Goal: Task Accomplishment & Management: Use online tool/utility

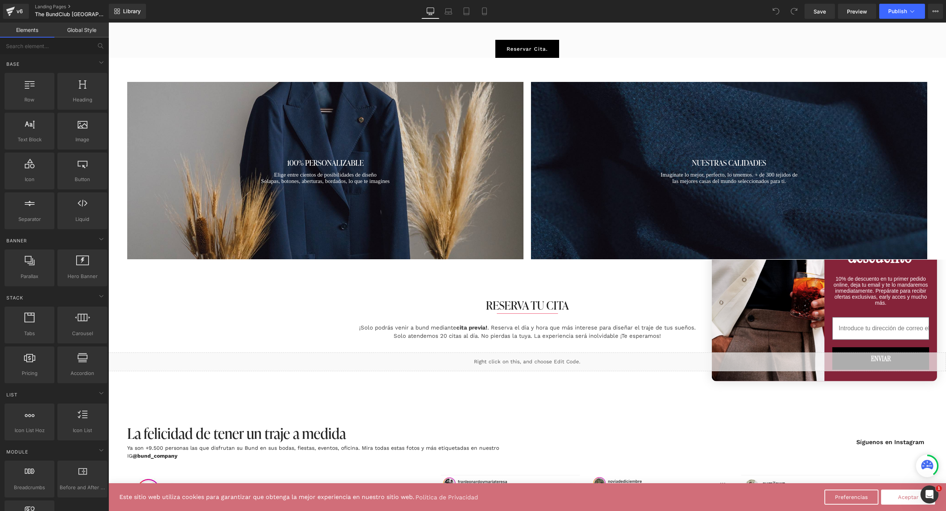
scroll to position [1310, 0]
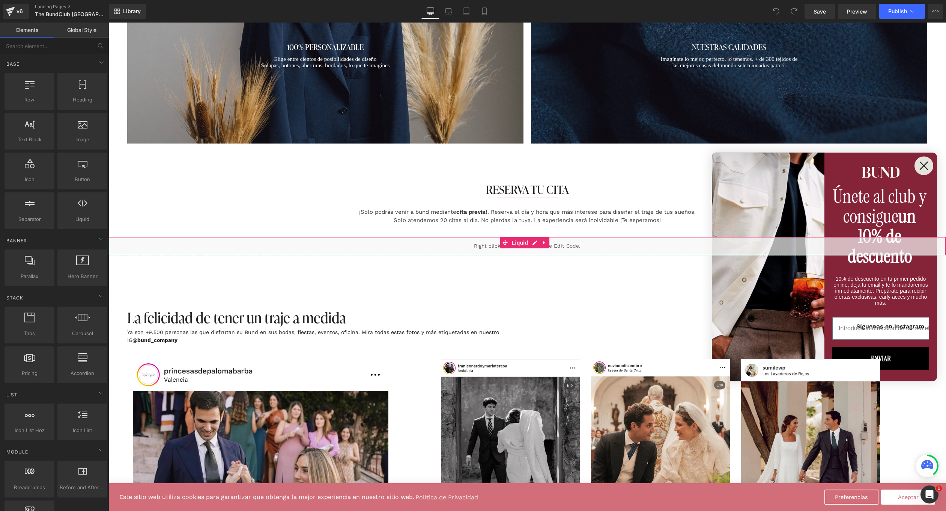
click at [494, 245] on div "Liquid" at bounding box center [527, 245] width 838 height 19
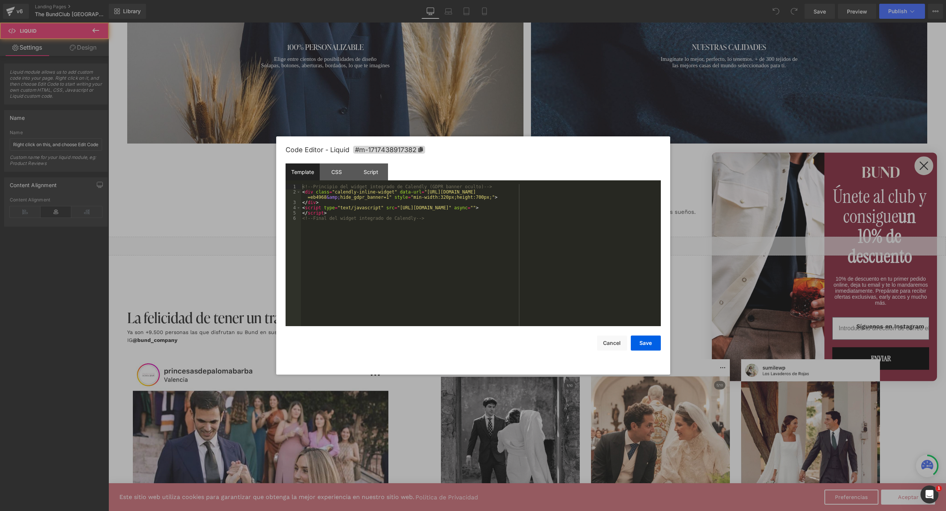
click at [533, 239] on div "Liquid" at bounding box center [527, 245] width 838 height 19
drag, startPoint x: 427, startPoint y: 190, endPoint x: 396, endPoint y: 193, distance: 31.2
click at [383, 198] on div "<!-- Principio del widget integrado de Calendly (GDPR banner oculto) --> < div …" at bounding box center [481, 260] width 360 height 152
click at [708, 99] on div at bounding box center [473, 255] width 946 height 511
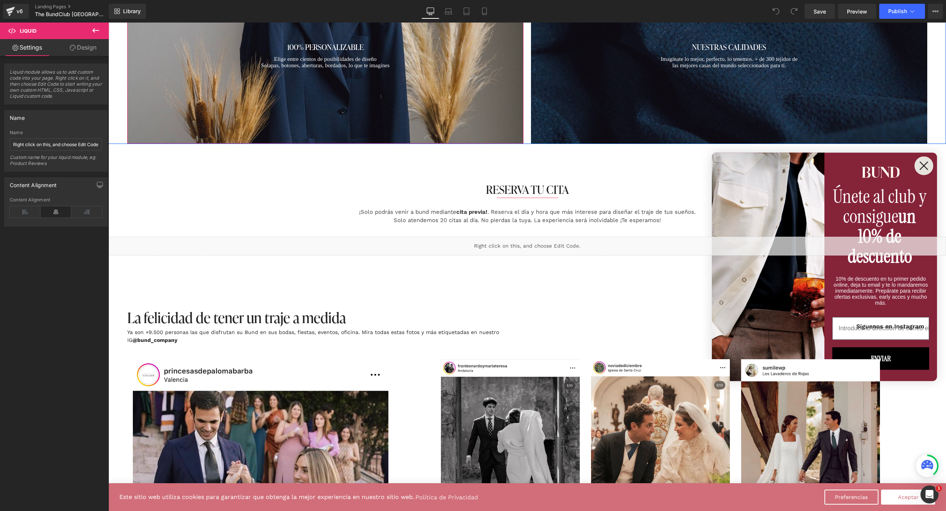
scroll to position [875, 0]
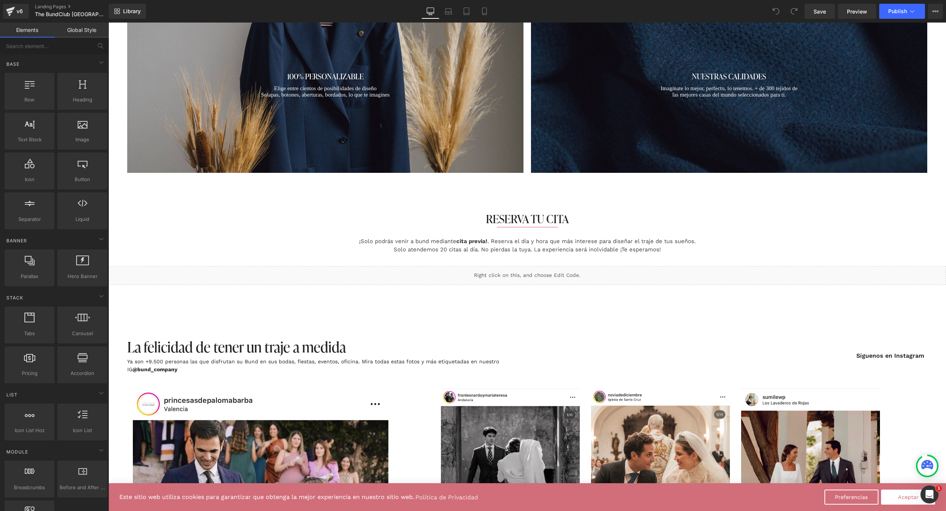
scroll to position [1280, 0]
click at [541, 277] on div "Liquid" at bounding box center [527, 275] width 838 height 19
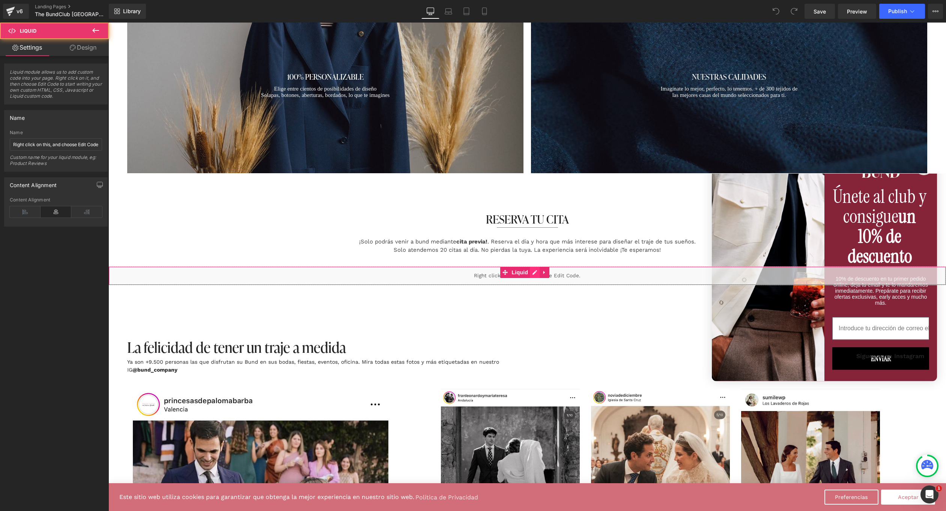
click at [536, 270] on div "Liquid" at bounding box center [527, 275] width 838 height 19
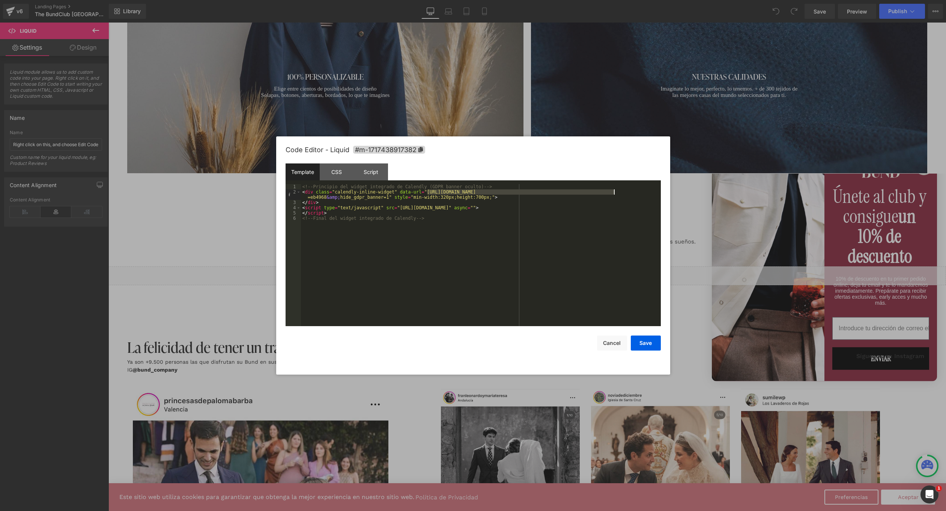
drag, startPoint x: 428, startPoint y: 191, endPoint x: 615, endPoint y: 192, distance: 186.2
click at [615, 192] on div "<!-- Principio del widget integrado de Calendly (GDPR banner oculto) --> < div …" at bounding box center [481, 260] width 360 height 152
click at [612, 343] on button "Cancel" at bounding box center [612, 342] width 30 height 15
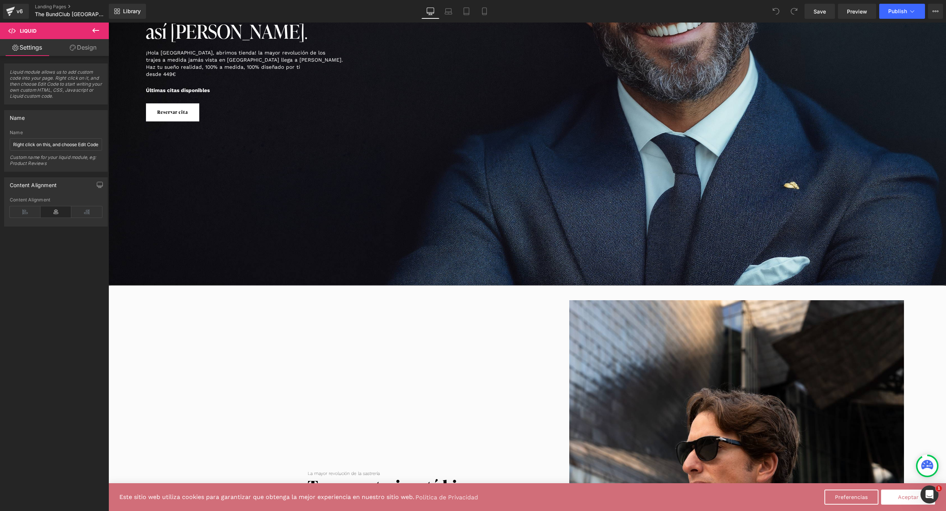
scroll to position [29, 0]
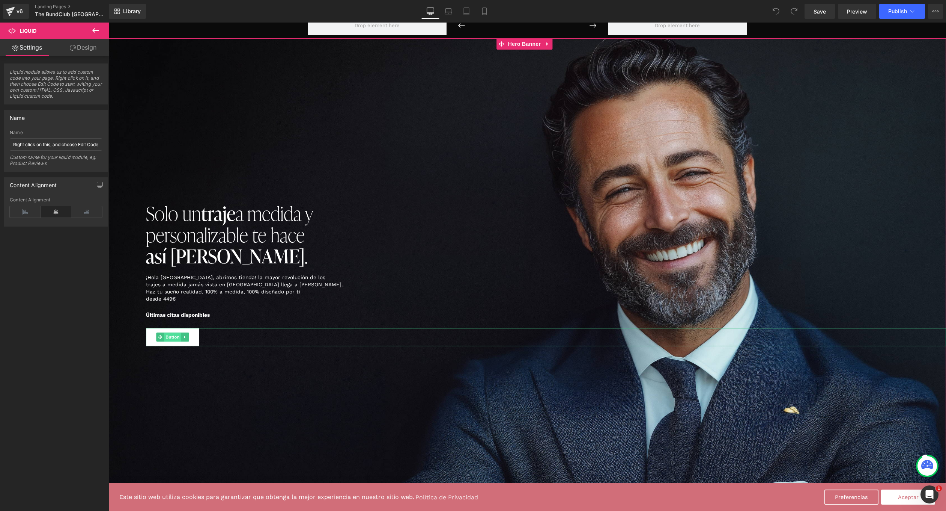
click at [181, 336] on span "Button" at bounding box center [172, 336] width 17 height 9
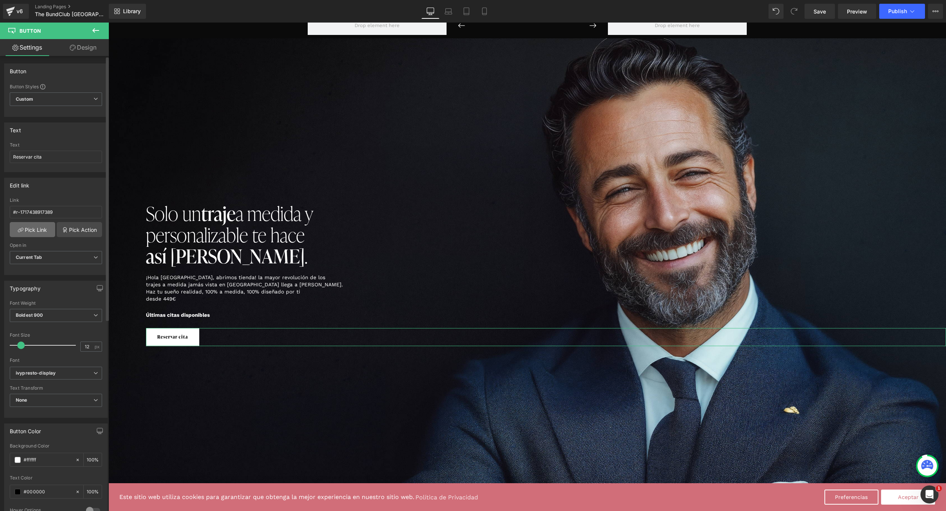
click at [38, 224] on link "Pick Link" at bounding box center [32, 229] width 45 height 15
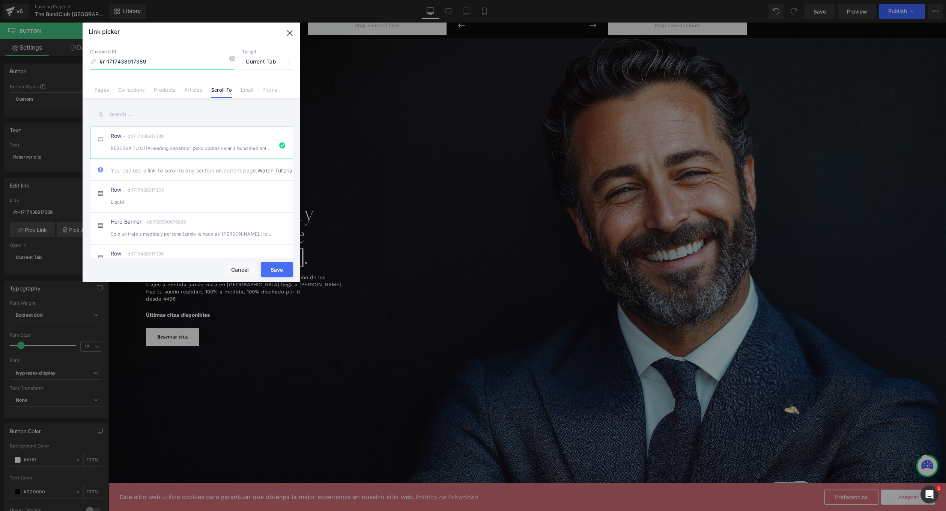
drag, startPoint x: 203, startPoint y: 68, endPoint x: 73, endPoint y: 60, distance: 129.7
click at [73, 60] on div "Link picker Back to Library Insert Custom URL #r-1717438917389 Target Current T…" at bounding box center [473, 255] width 946 height 511
paste input "[URL][DOMAIN_NAME]"
type input "[URL][DOMAIN_NAME]"
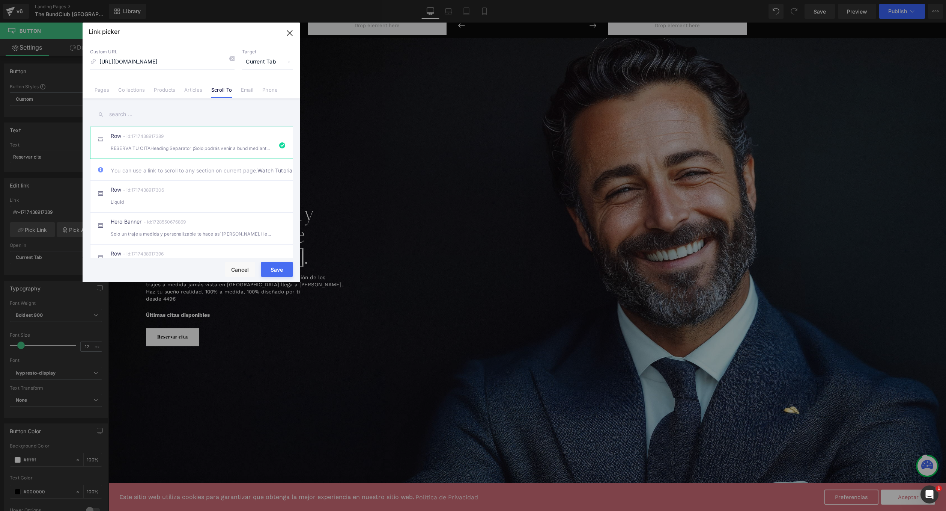
click at [282, 268] on button "Save" at bounding box center [277, 269] width 32 height 15
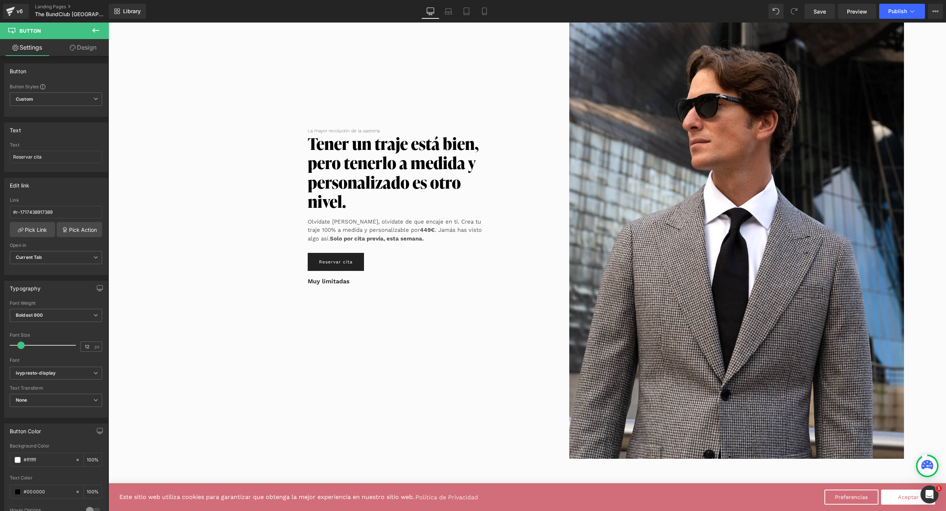
scroll to position [613, 0]
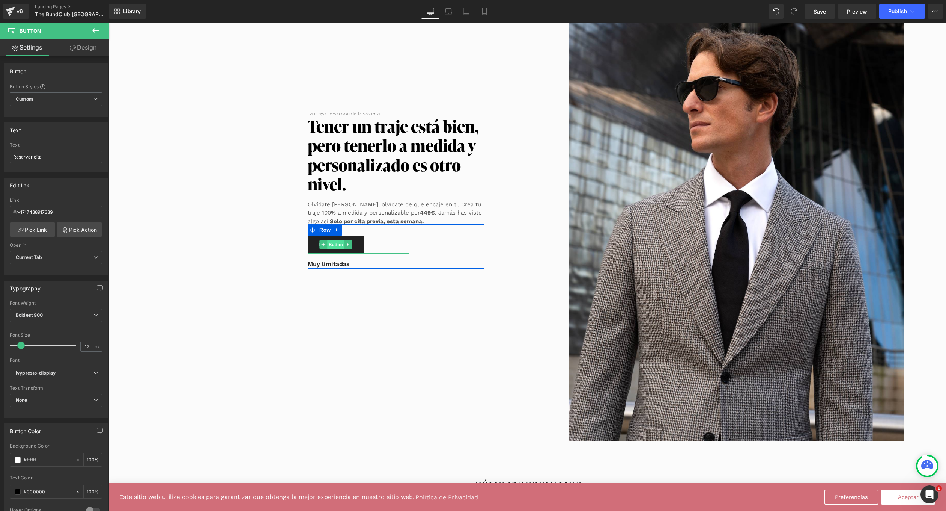
click at [327, 241] on span "Button" at bounding box center [335, 244] width 17 height 9
click at [35, 210] on input "#m-1717438917382" at bounding box center [56, 212] width 92 height 12
drag, startPoint x: 68, startPoint y: 211, endPoint x: -6, endPoint y: 203, distance: 75.1
click at [0, 203] on html "Button You are previewing how the will restyle your page. You can not edit Elem…" at bounding box center [473, 255] width 946 height 511
paste input "[URL][DOMAIN_NAME]"
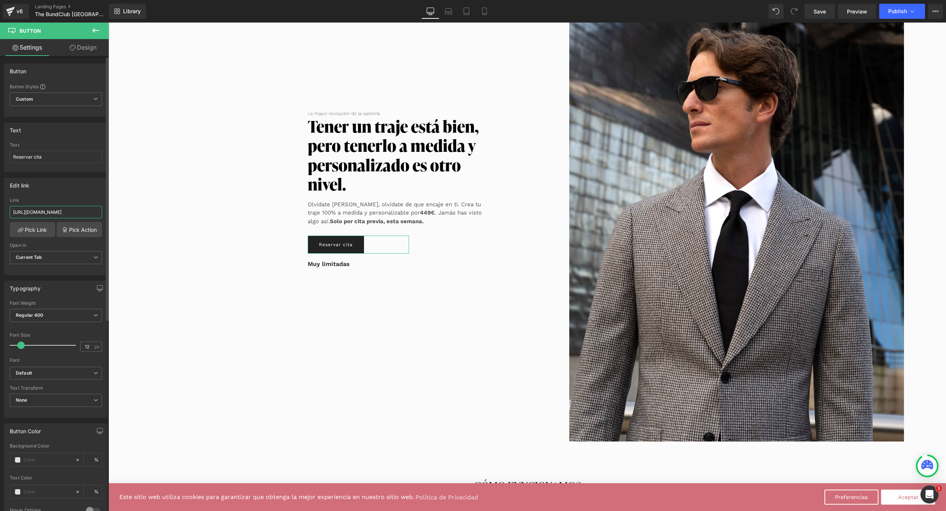
scroll to position [0, 73]
type input "[URL][DOMAIN_NAME]"
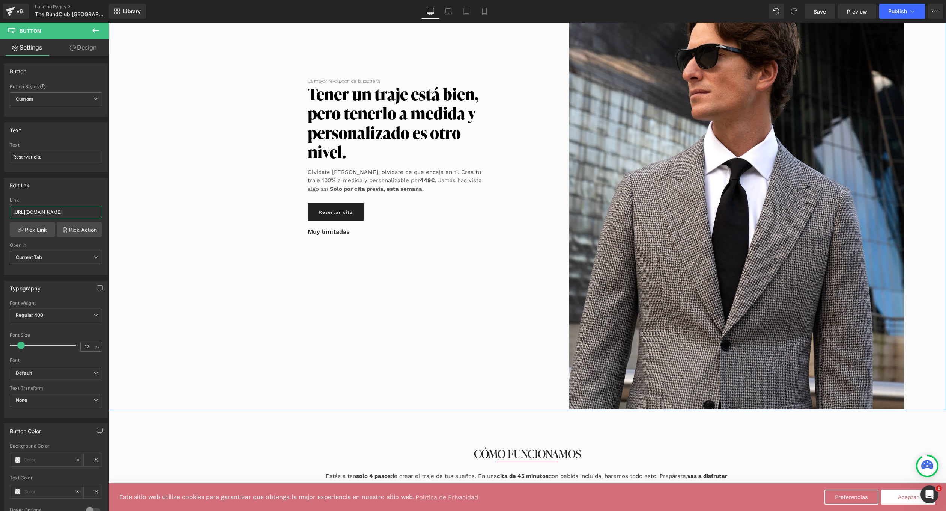
scroll to position [999, 0]
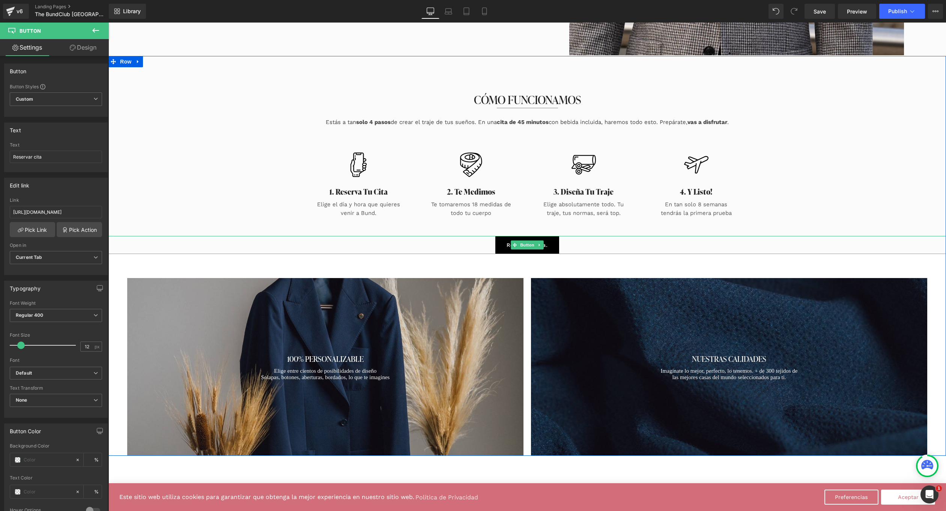
click at [525, 243] on div "Reservar Cita. Button" at bounding box center [527, 245] width 838 height 18
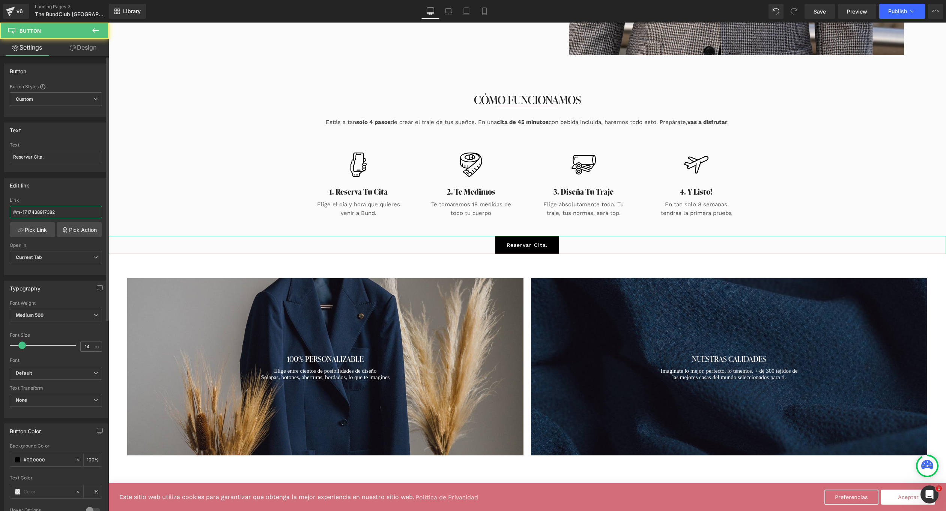
click at [65, 207] on input "#m-1717438917382" at bounding box center [56, 212] width 92 height 12
drag, startPoint x: 68, startPoint y: 213, endPoint x: -6, endPoint y: 194, distance: 76.8
click at [0, 194] on html "Button You are previewing how the will restyle your page. You can not edit Elem…" at bounding box center [473, 255] width 946 height 511
paste input "[URL][DOMAIN_NAME]"
type input "[URL][DOMAIN_NAME]"
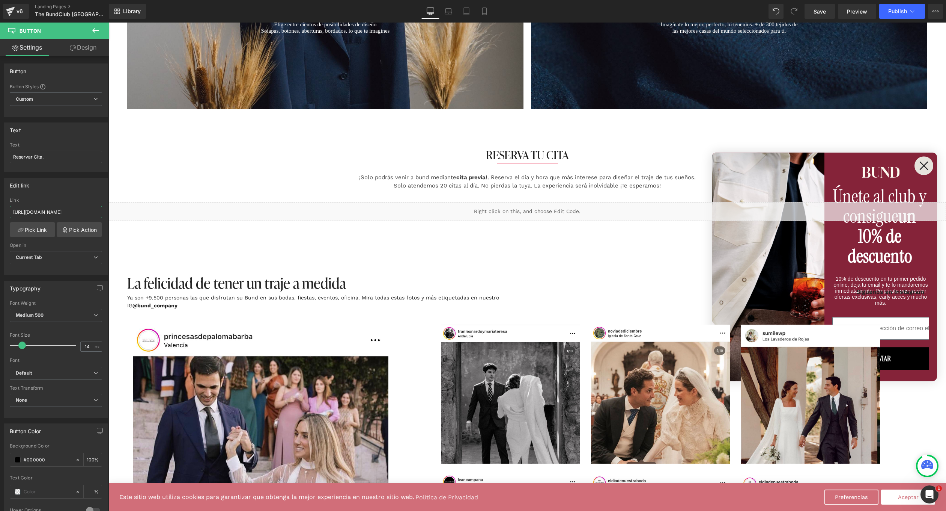
scroll to position [1379, 0]
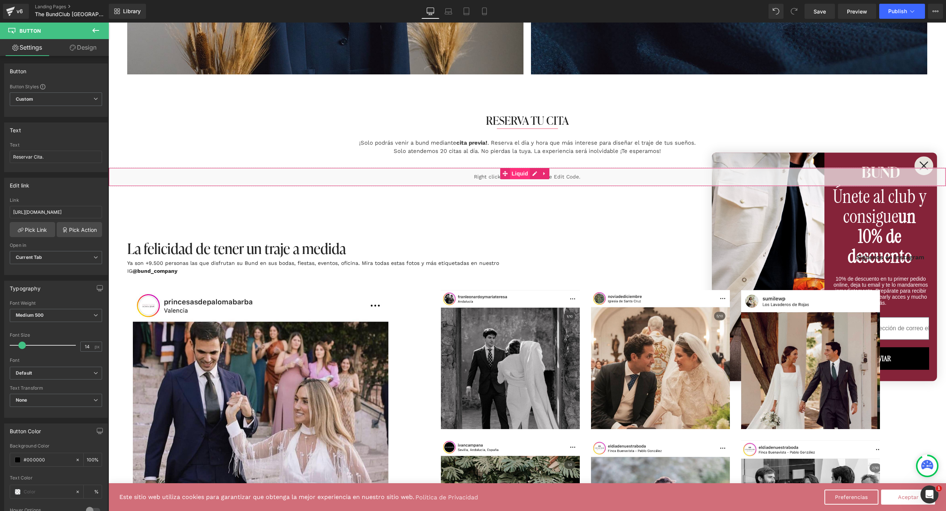
click at [524, 169] on span "Liquid" at bounding box center [520, 173] width 20 height 11
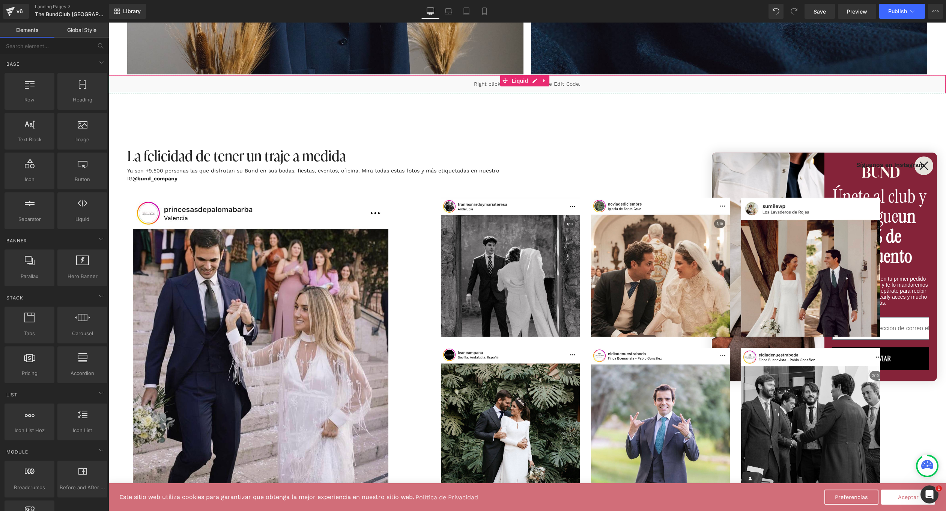
click at [442, 80] on div "Liquid" at bounding box center [527, 84] width 838 height 19
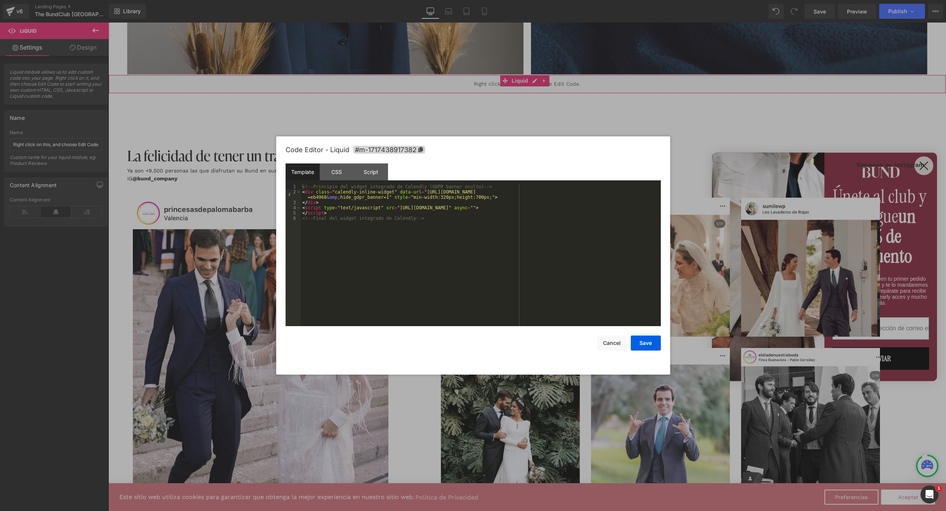
click at [413, 77] on div at bounding box center [473, 255] width 946 height 511
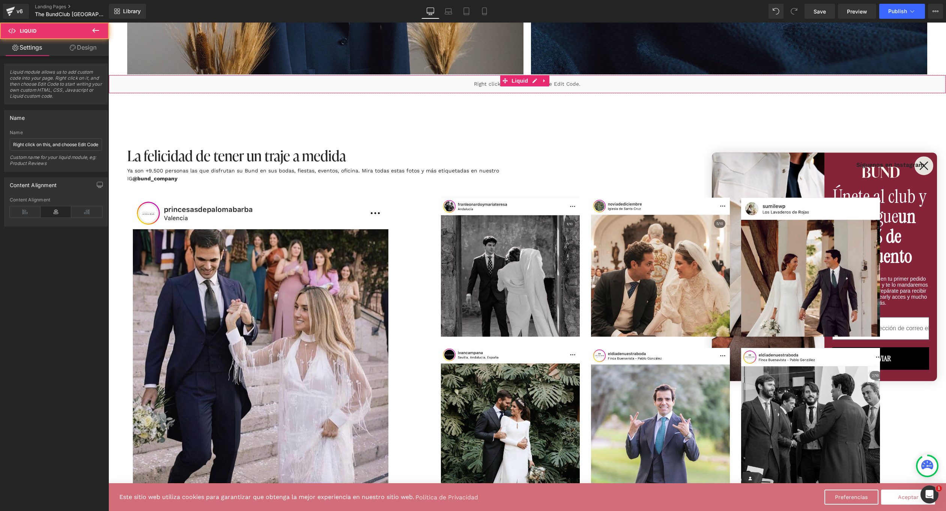
click at [413, 81] on div "Liquid" at bounding box center [527, 84] width 838 height 19
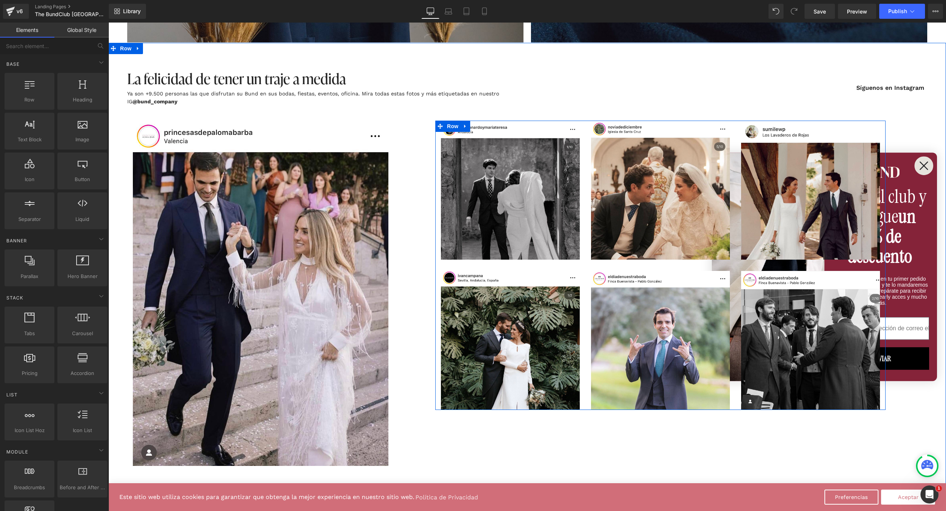
scroll to position [1756, 0]
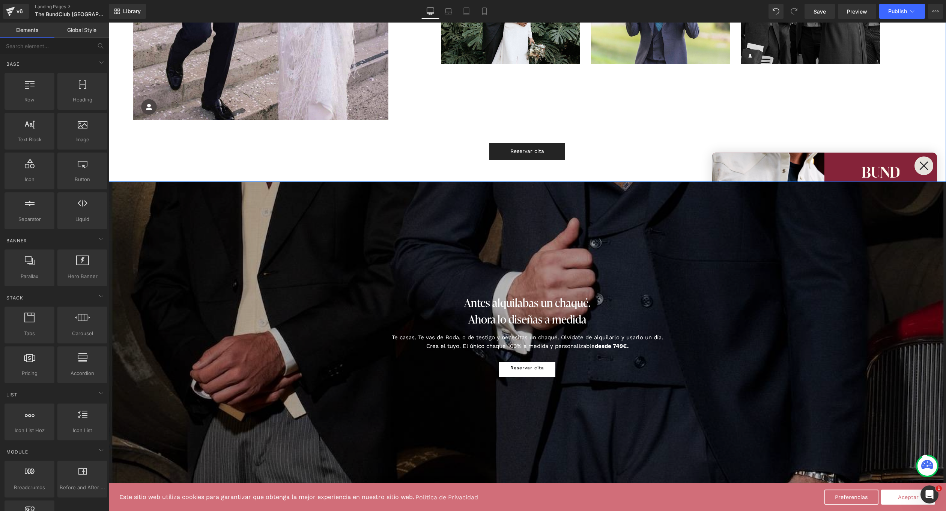
click at [527, 147] on span "Button" at bounding box center [527, 151] width 17 height 9
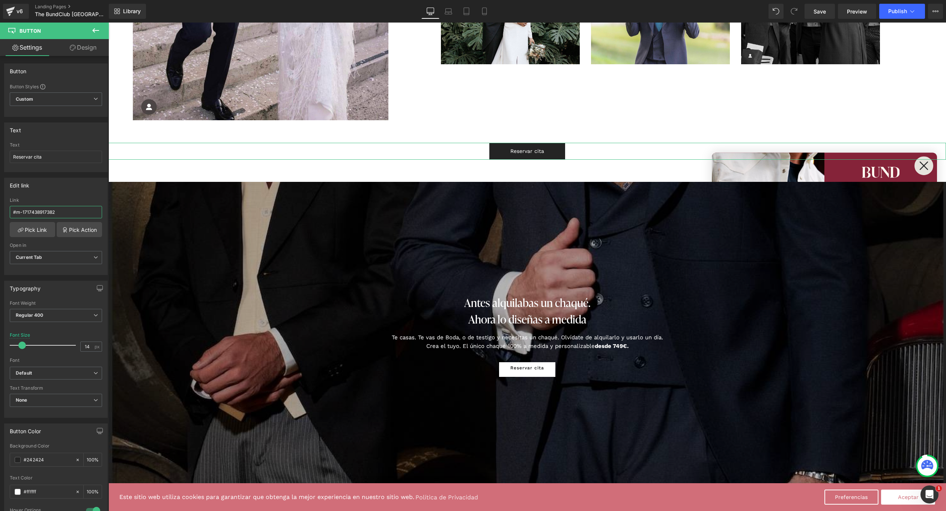
drag, startPoint x: 66, startPoint y: 216, endPoint x: -6, endPoint y: 213, distance: 72.9
click at [0, 213] on html "Button You are previewing how the will restyle your page. You can not edit Elem…" at bounding box center [473, 255] width 946 height 511
paste input "[URL][DOMAIN_NAME]"
type input "[URL][DOMAIN_NAME]"
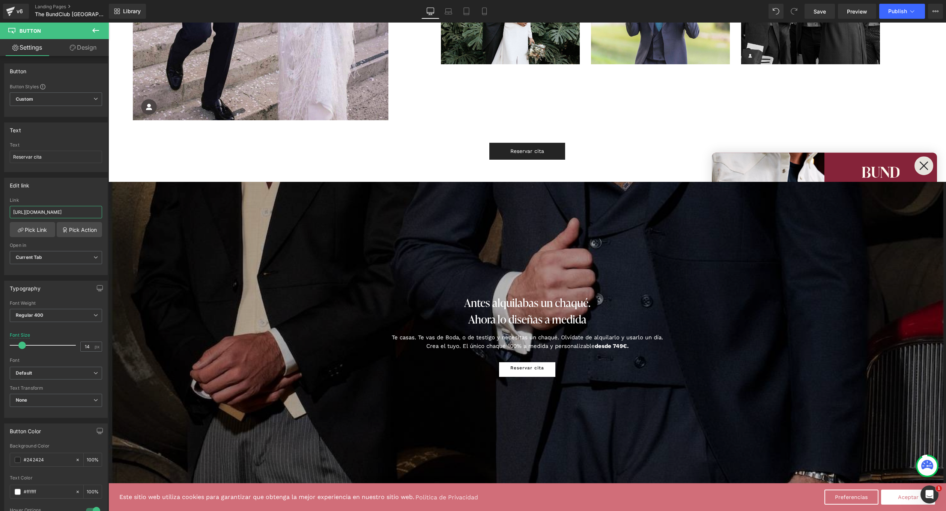
scroll to position [0, 0]
drag, startPoint x: 63, startPoint y: 210, endPoint x: -6, endPoint y: 208, distance: 69.8
click at [0, 208] on html "Button You are previewing how the will restyle your page. You can not edit Elem…" at bounding box center [473, 255] width 946 height 511
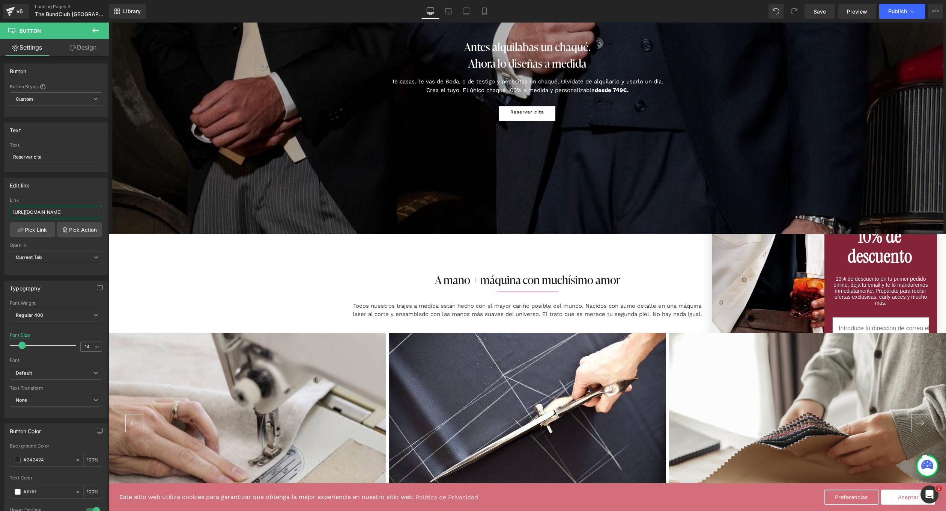
scroll to position [2055, 0]
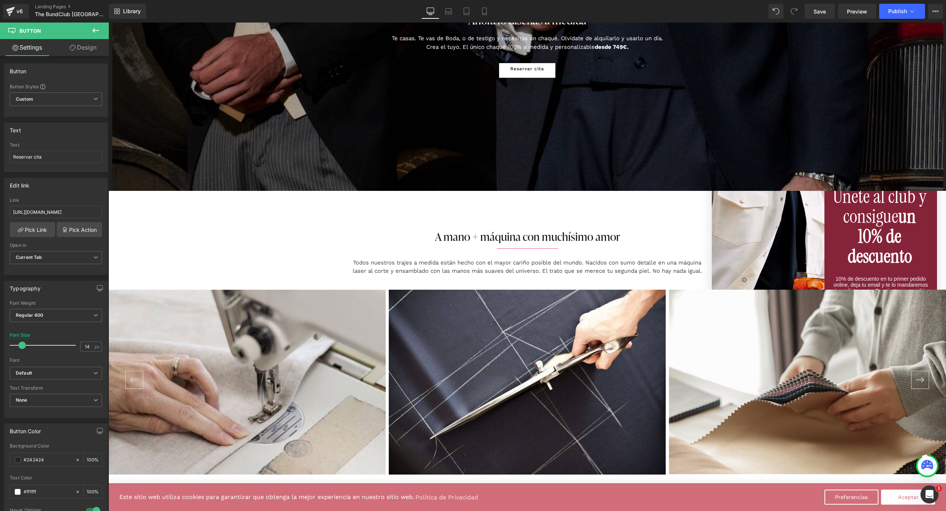
click at [532, 68] on span "Button" at bounding box center [527, 70] width 17 height 9
drag, startPoint x: 56, startPoint y: 212, endPoint x: -6, endPoint y: 208, distance: 62.1
click at [0, 208] on html "Button You are previewing how the will restyle your page. You can not edit Elem…" at bounding box center [473, 255] width 946 height 511
paste input "[URL][DOMAIN_NAME]"
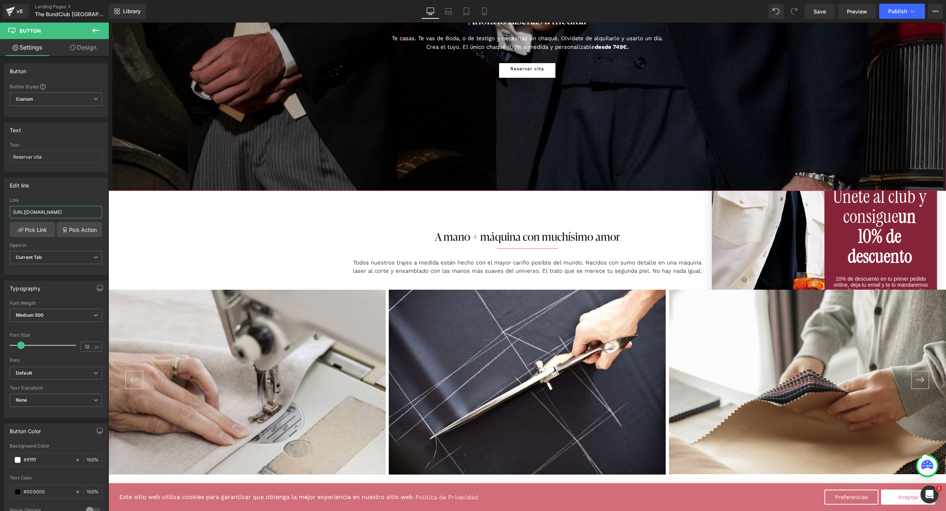
type input "[URL][DOMAIN_NAME]"
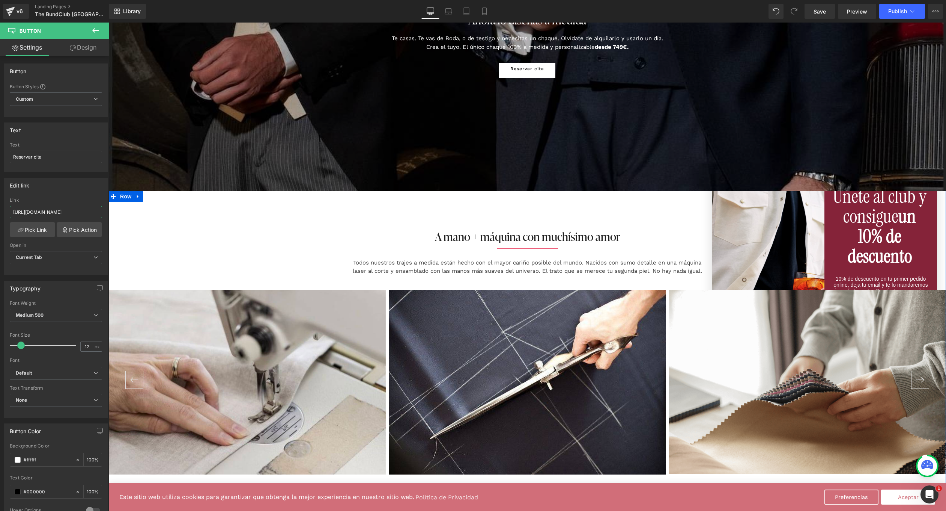
scroll to position [2297, 0]
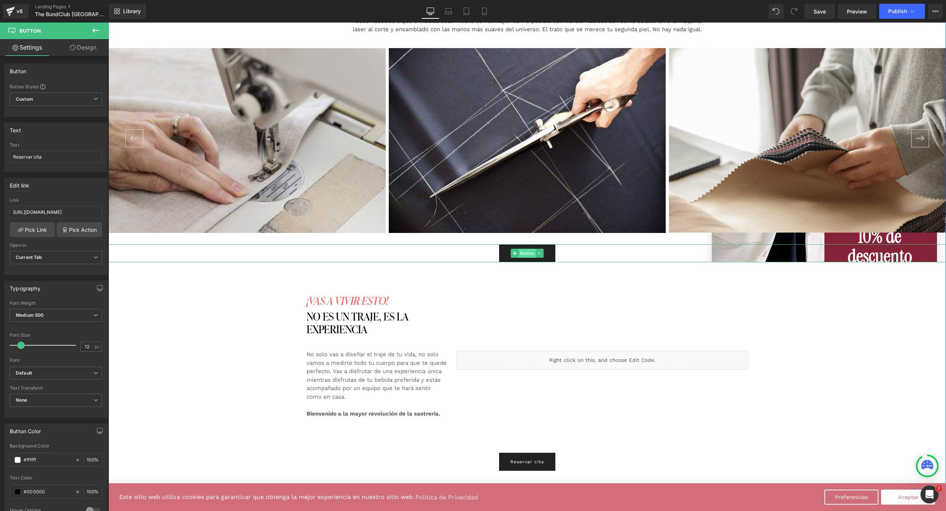
click at [521, 249] on span "Button" at bounding box center [527, 253] width 17 height 9
click at [65, 214] on input "#m-1717438917382" at bounding box center [56, 212] width 92 height 12
drag, startPoint x: 63, startPoint y: 211, endPoint x: -6, endPoint y: 208, distance: 69.9
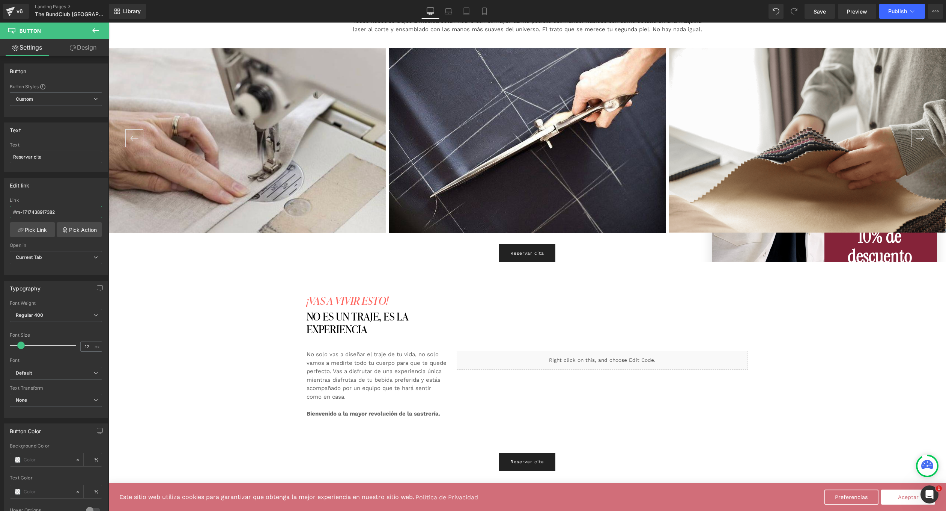
click at [0, 208] on html "Button You are previewing how the will restyle your page. You can not edit Elem…" at bounding box center [473, 255] width 946 height 511
paste input "[URL][DOMAIN_NAME]"
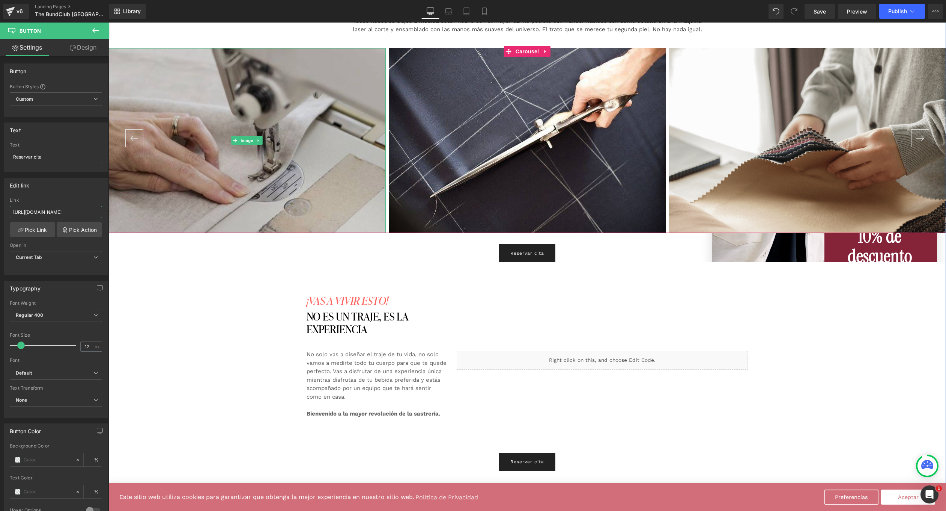
type input "[URL][DOMAIN_NAME]"
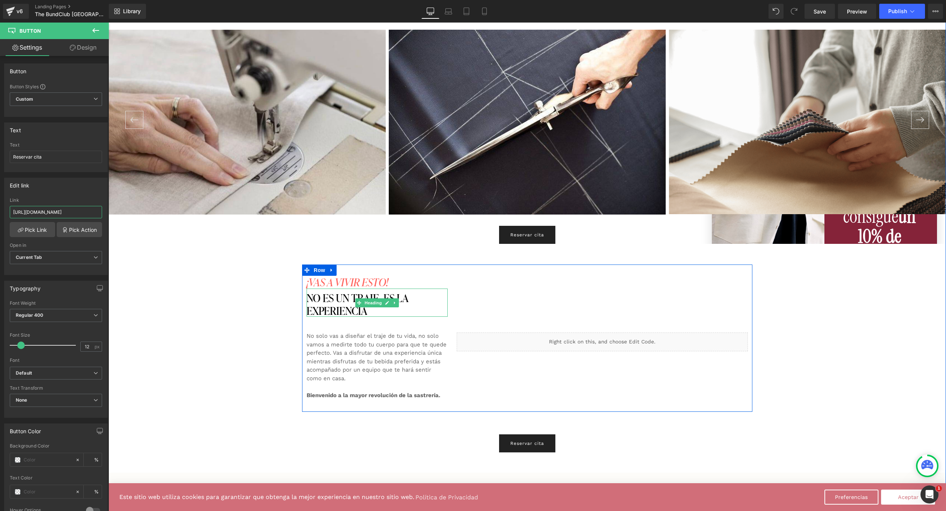
scroll to position [2445, 0]
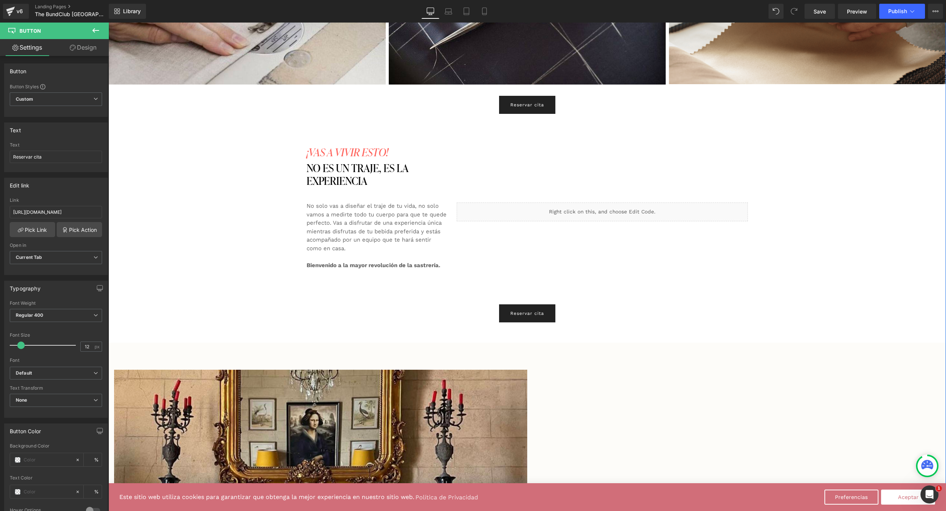
click at [524, 312] on div "Reservar cita Button" at bounding box center [527, 313] width 838 height 18
drag, startPoint x: 60, startPoint y: 212, endPoint x: -6, endPoint y: 206, distance: 66.7
click at [0, 206] on html "Button You are previewing how the will restyle your page. You can not edit Elem…" at bounding box center [473, 255] width 946 height 511
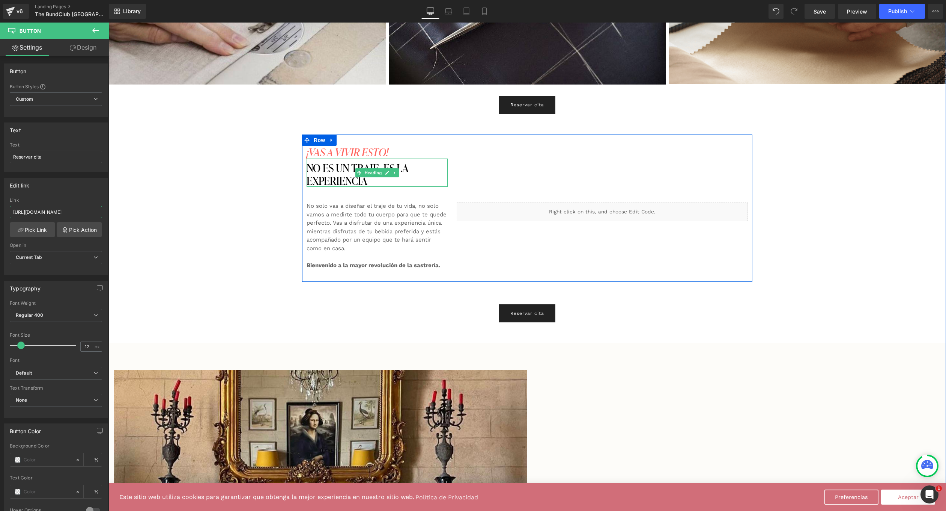
type input "[URL][DOMAIN_NAME]"
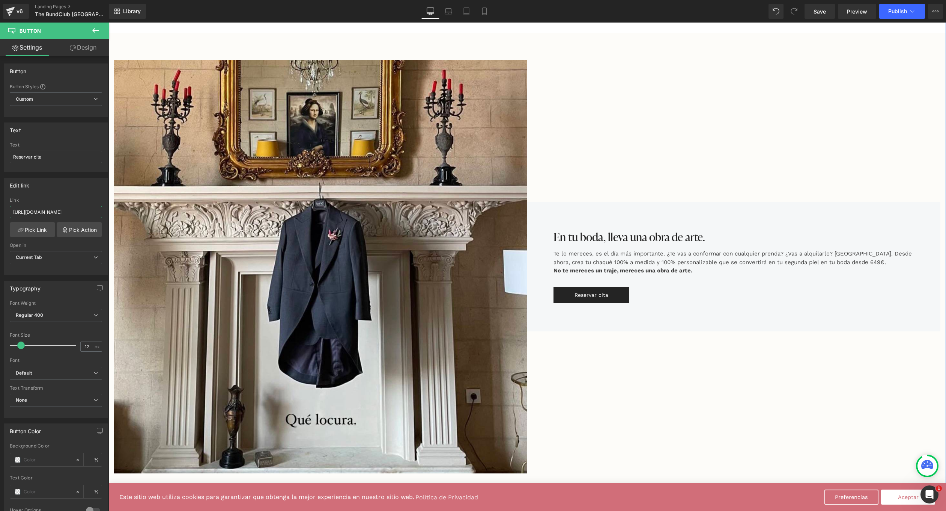
scroll to position [2772, 0]
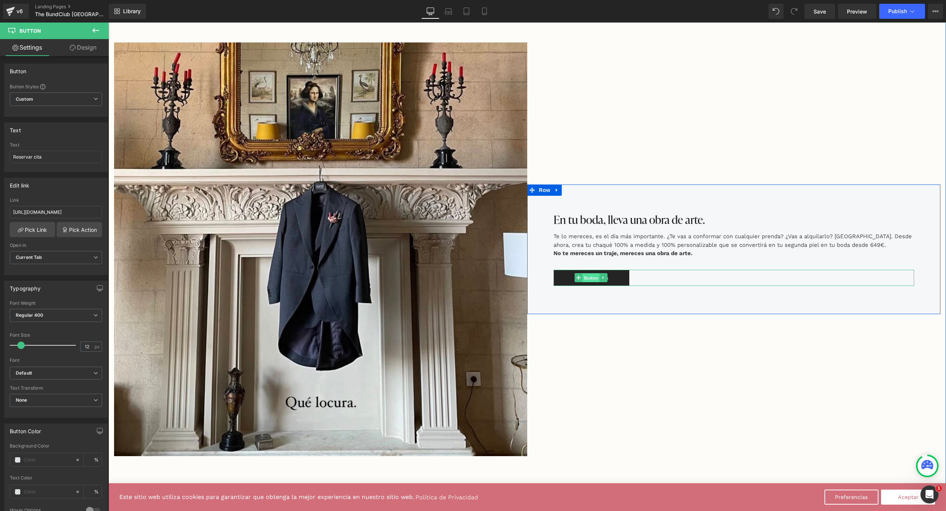
click at [594, 274] on span "Button" at bounding box center [591, 277] width 17 height 9
drag, startPoint x: 70, startPoint y: 217, endPoint x: -6, endPoint y: 205, distance: 77.1
click at [0, 205] on html "Button You are previewing how the will restyle your page. You can not edit Elem…" at bounding box center [473, 255] width 946 height 511
paste input "[URL][DOMAIN_NAME]"
type input "[URL][DOMAIN_NAME]"
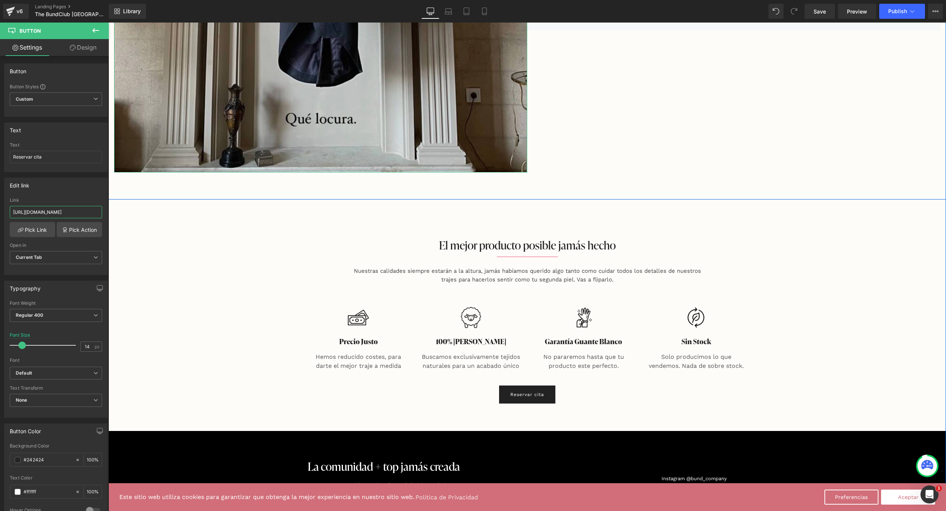
scroll to position [3150, 0]
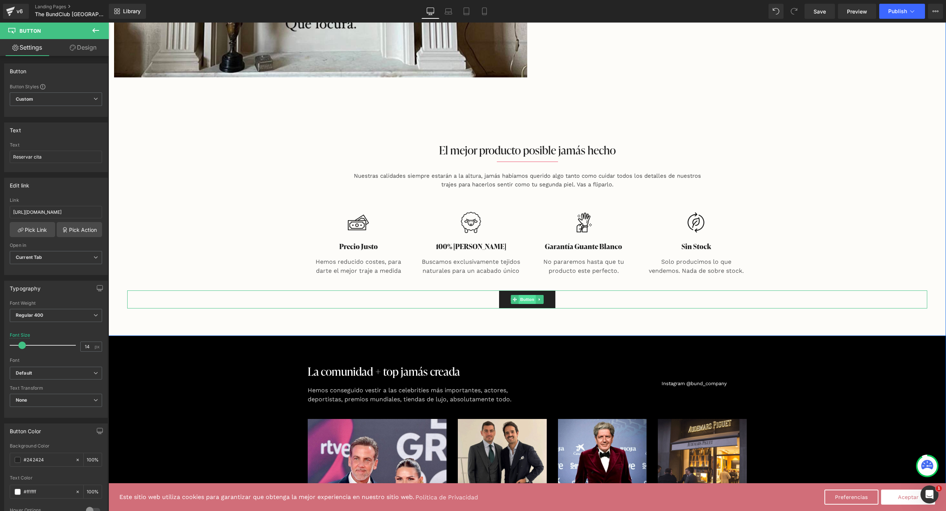
click at [528, 297] on span "Button" at bounding box center [527, 299] width 17 height 9
drag, startPoint x: 72, startPoint y: 212, endPoint x: -6, endPoint y: 202, distance: 78.8
click at [0, 202] on html "Button You are previewing how the will restyle your page. You can not edit Elem…" at bounding box center [473, 255] width 946 height 511
paste input "[URL][DOMAIN_NAME]"
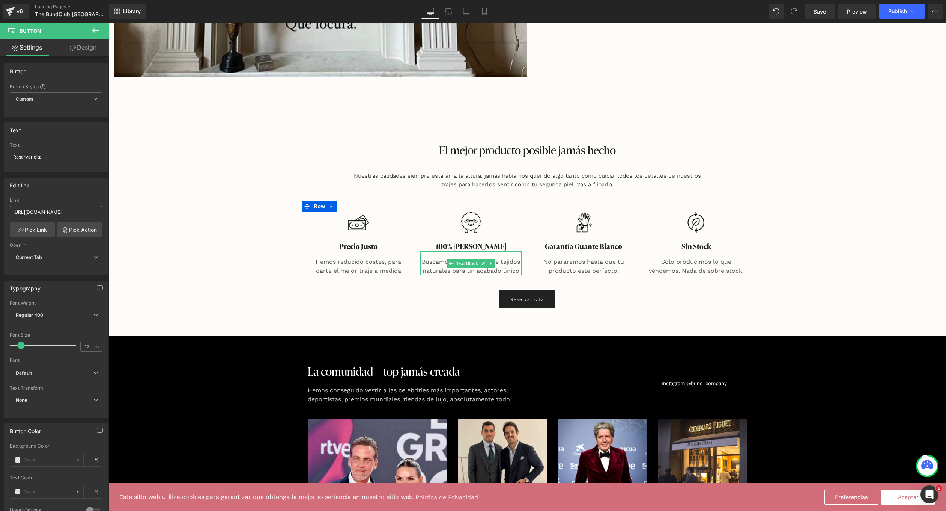
type input "[URL][DOMAIN_NAME]"
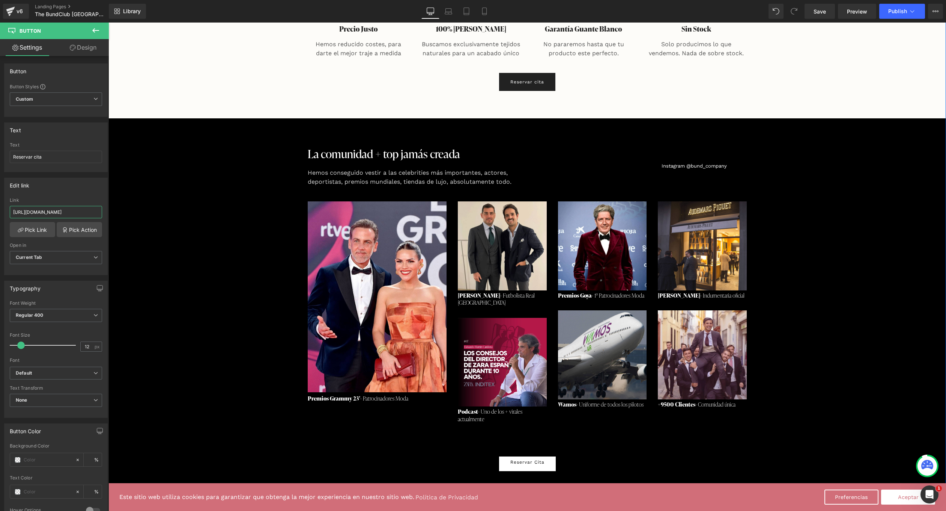
scroll to position [3514, 0]
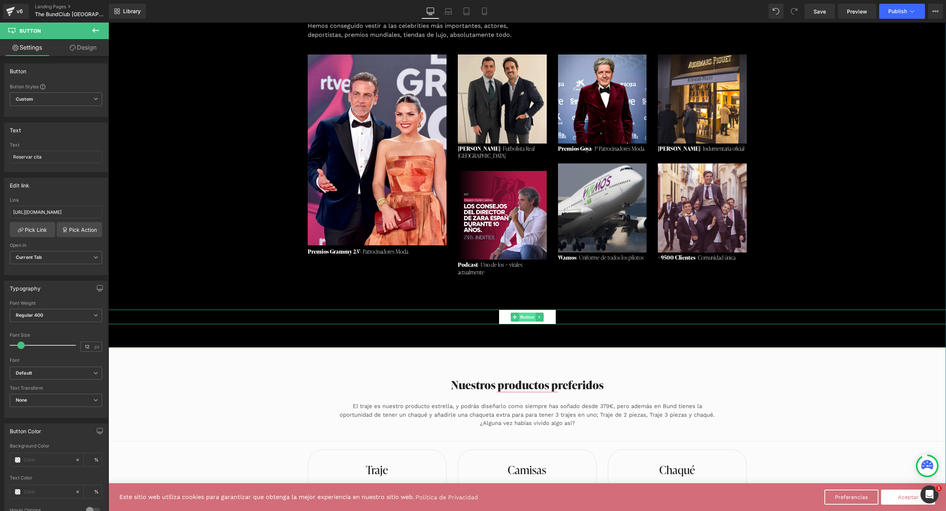
click at [524, 312] on span "Button" at bounding box center [527, 316] width 17 height 9
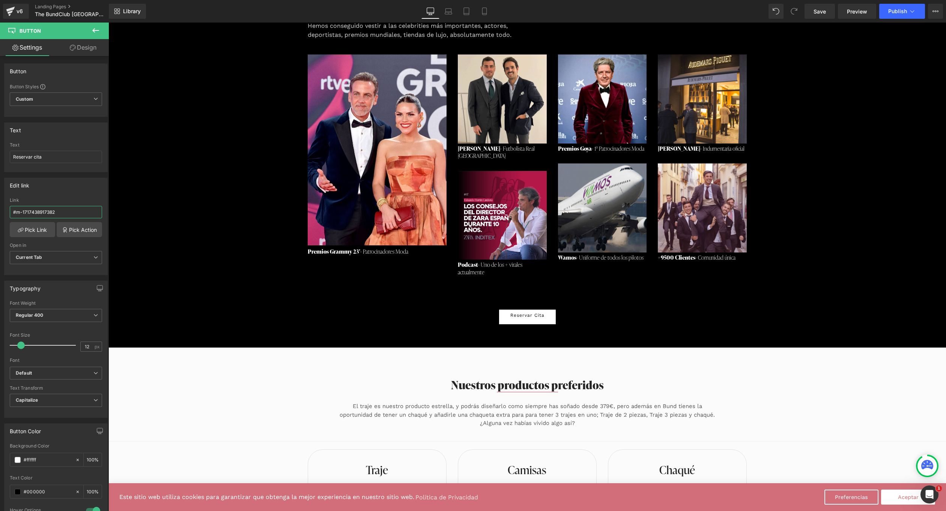
drag, startPoint x: 65, startPoint y: 212, endPoint x: -6, endPoint y: 205, distance: 71.3
click at [0, 205] on html "Button You are previewing how the will restyle your page. You can not edit Elem…" at bounding box center [473, 255] width 946 height 511
paste input "[URL][DOMAIN_NAME]"
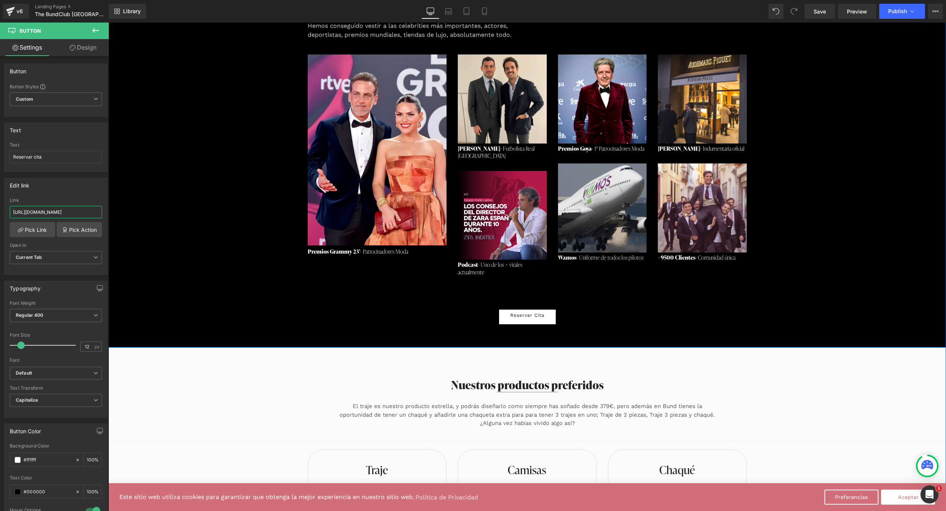
type input "[URL][DOMAIN_NAME]"
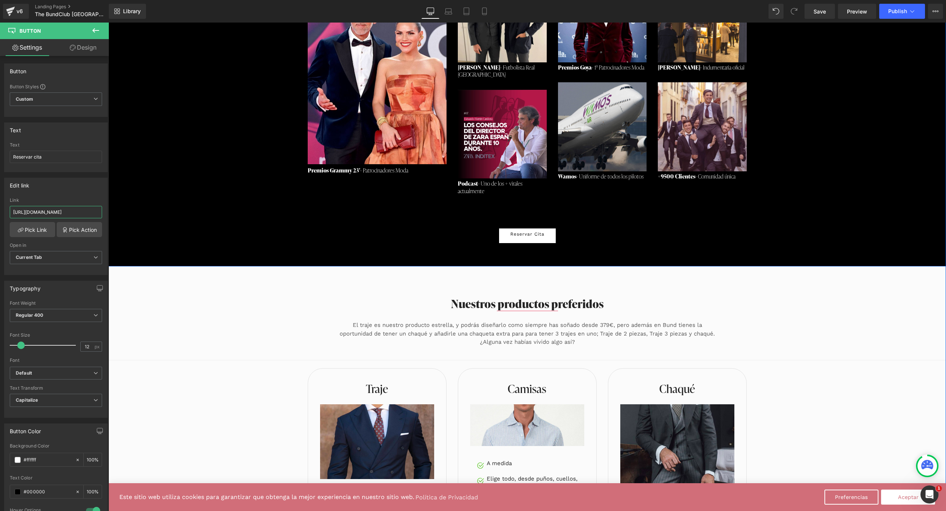
scroll to position [3932, 0]
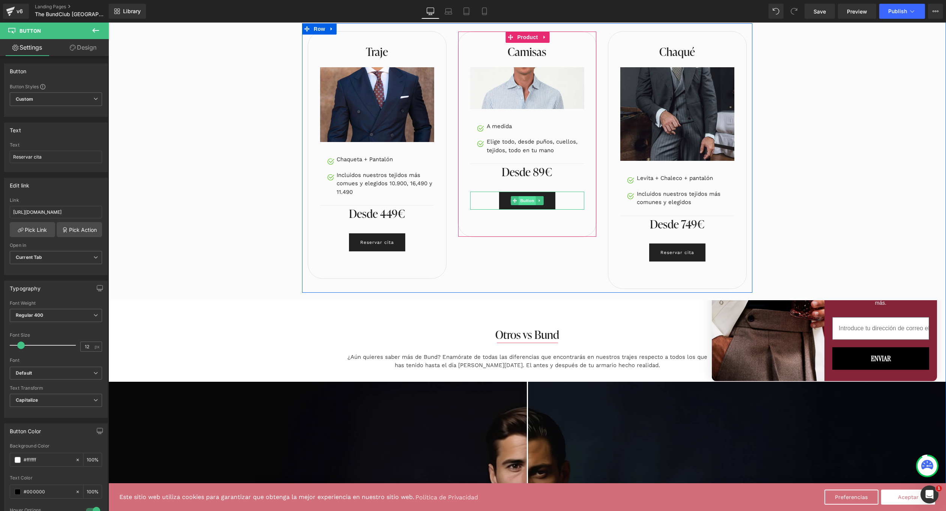
click at [528, 197] on span "Button" at bounding box center [527, 200] width 17 height 9
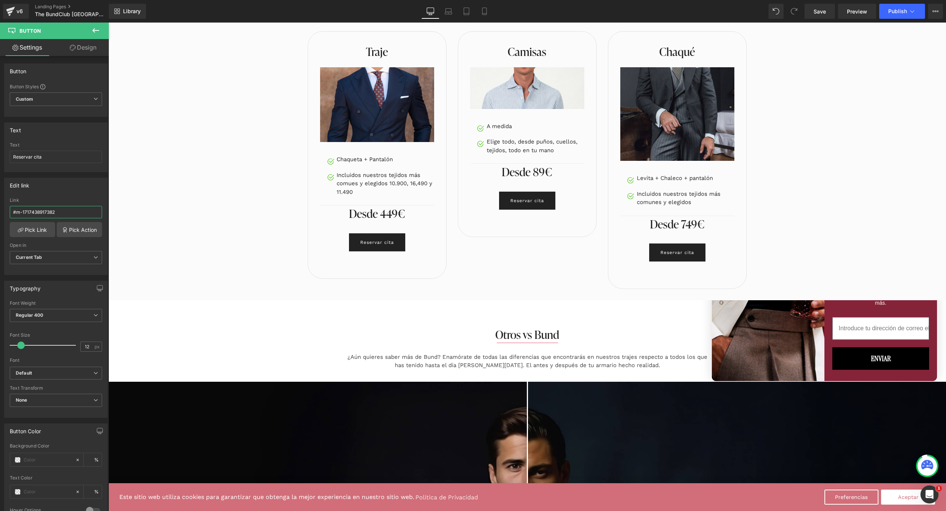
drag, startPoint x: 34, startPoint y: 207, endPoint x: -6, endPoint y: 204, distance: 40.3
click at [0, 204] on html "Button You are previewing how the will restyle your page. You can not edit Elem…" at bounding box center [473, 255] width 946 height 511
paste input "[URL][DOMAIN_NAME]"
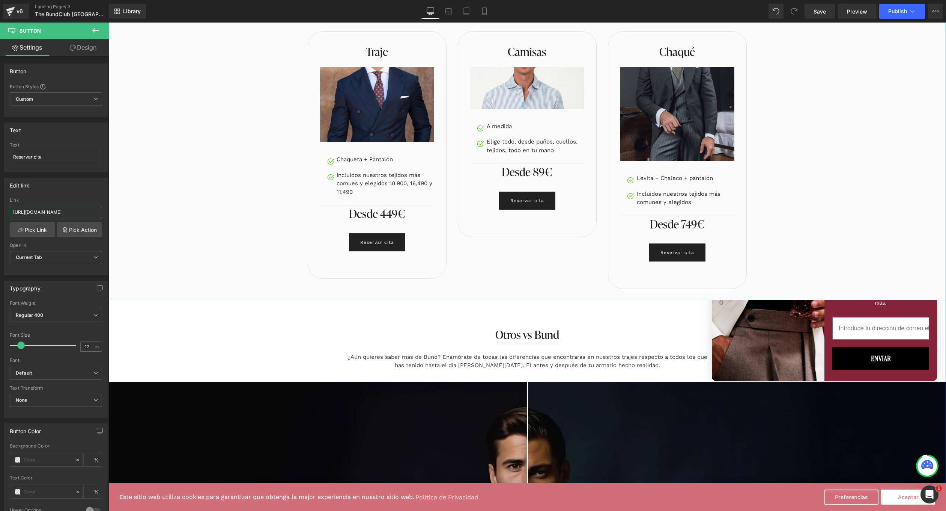
type input "[URL][DOMAIN_NAME]"
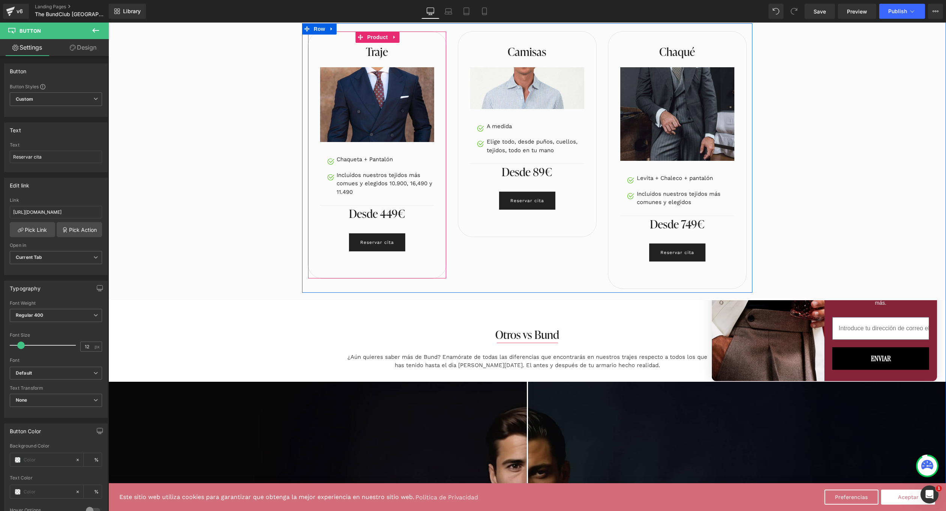
click at [380, 244] on div "Reservar cita Button" at bounding box center [377, 242] width 114 height 18
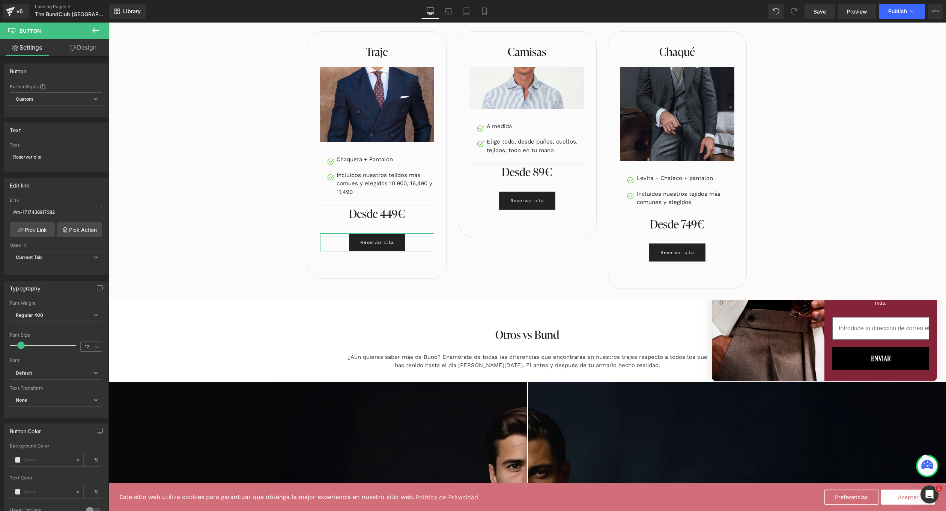
drag, startPoint x: 53, startPoint y: 212, endPoint x: -6, endPoint y: 208, distance: 59.8
click at [0, 208] on html "Button You are previewing how the will restyle your page. You can not edit Elem…" at bounding box center [473, 255] width 946 height 511
type input "[URL][DOMAIN_NAME]"
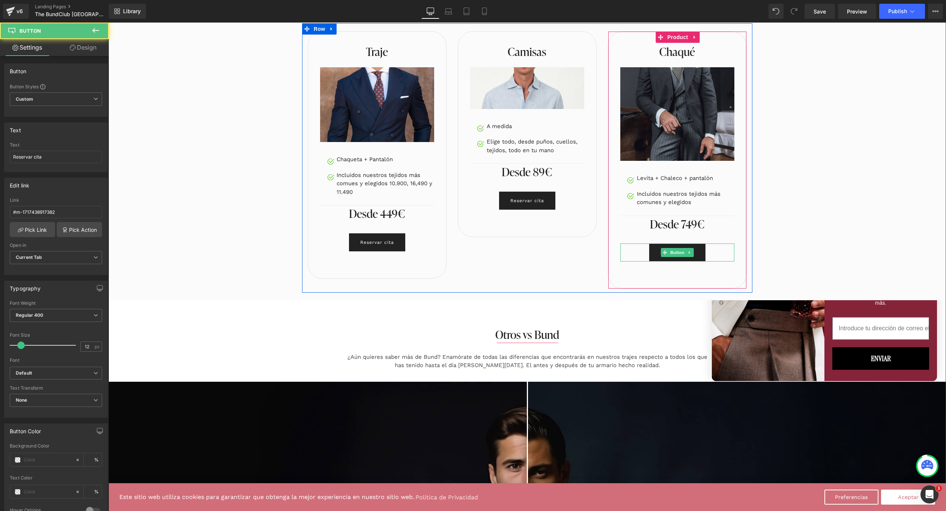
click at [691, 254] on span "Reservar cita" at bounding box center [678, 252] width 34 height 11
click at [676, 250] on span "Button" at bounding box center [677, 252] width 17 height 9
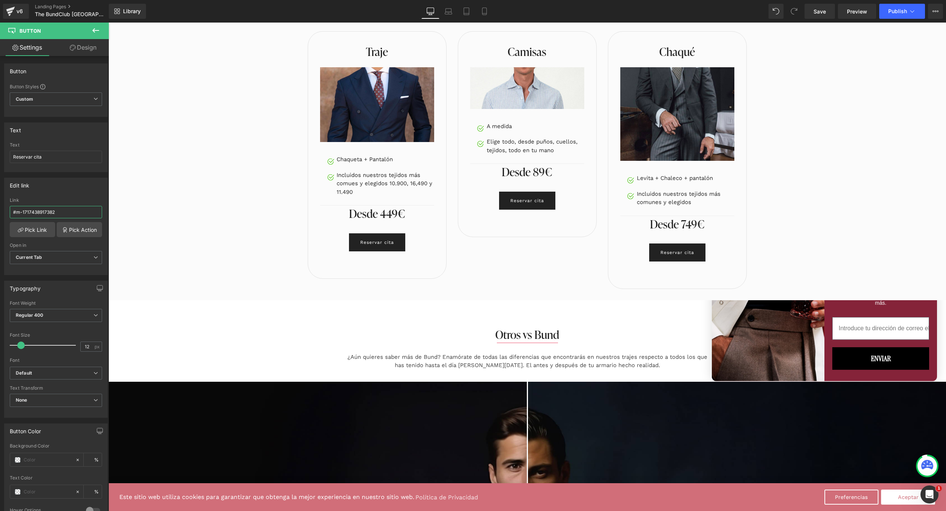
drag, startPoint x: 44, startPoint y: 211, endPoint x: -6, endPoint y: 206, distance: 50.9
click at [0, 206] on html "Button You are previewing how the will restyle your page. You can not edit Elem…" at bounding box center [473, 255] width 946 height 511
paste input "[URL][DOMAIN_NAME]"
type input "[URL][DOMAIN_NAME]"
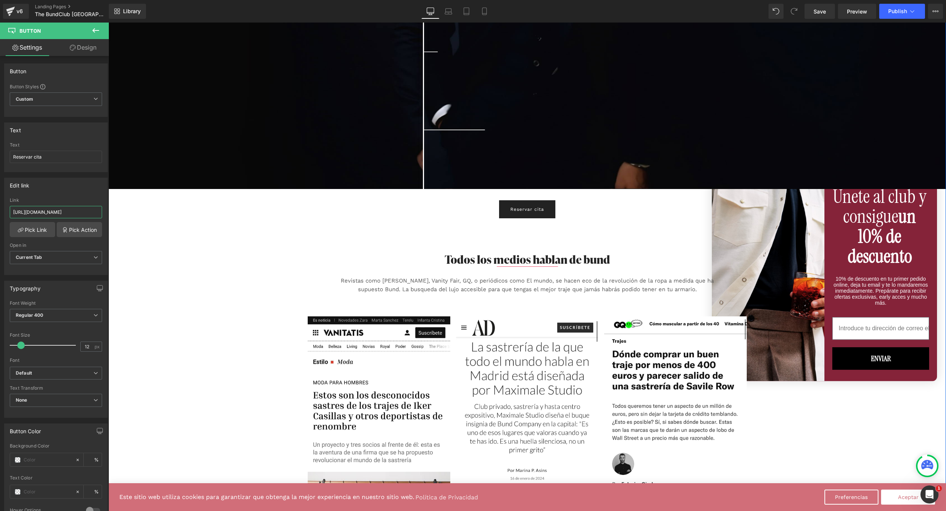
scroll to position [4581, 0]
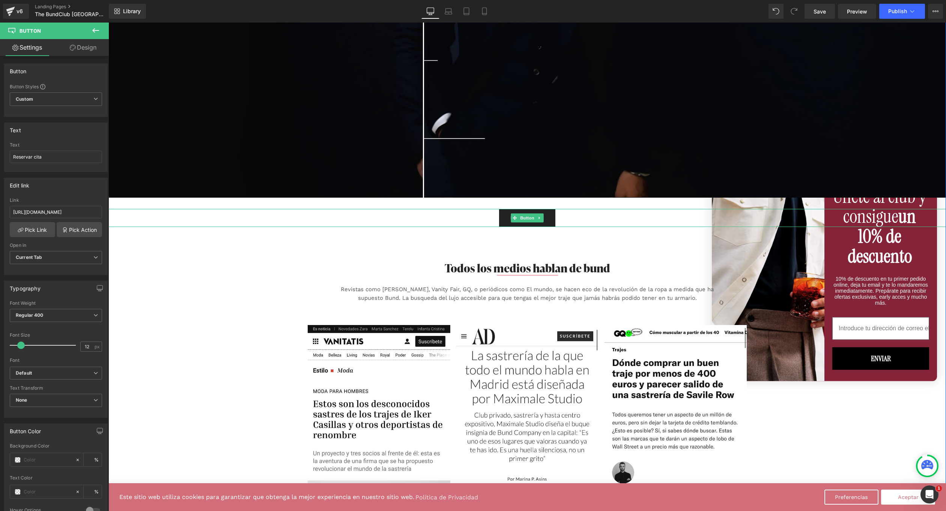
click at [525, 221] on span "Reservar cita" at bounding box center [528, 217] width 34 height 11
drag, startPoint x: 75, startPoint y: 207, endPoint x: 101, endPoint y: 212, distance: 27.2
click at [101, 212] on div "#m-1717438917382 Link #m-1717438917382 Pick Link Pick Action Current Tab New Ta…" at bounding box center [56, 235] width 103 height 77
type input "[URL][DOMAIN_NAME]"
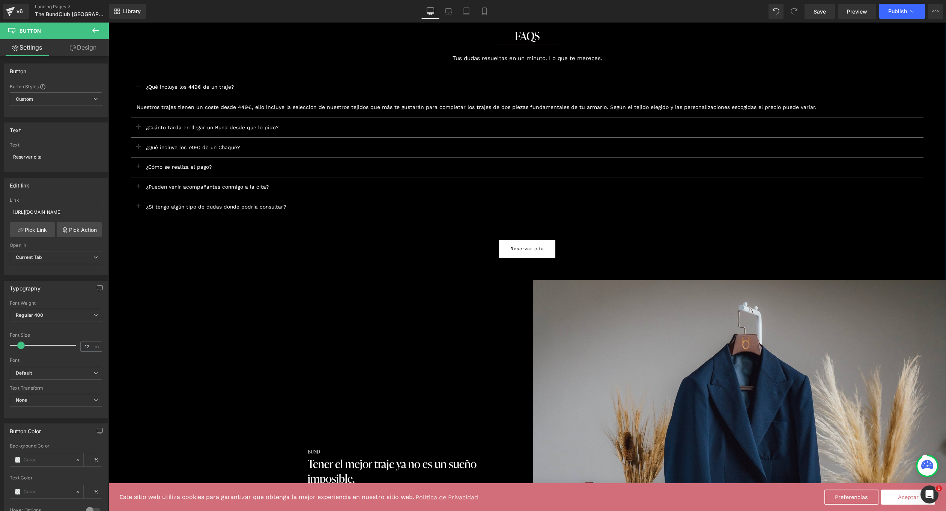
scroll to position [5272, 0]
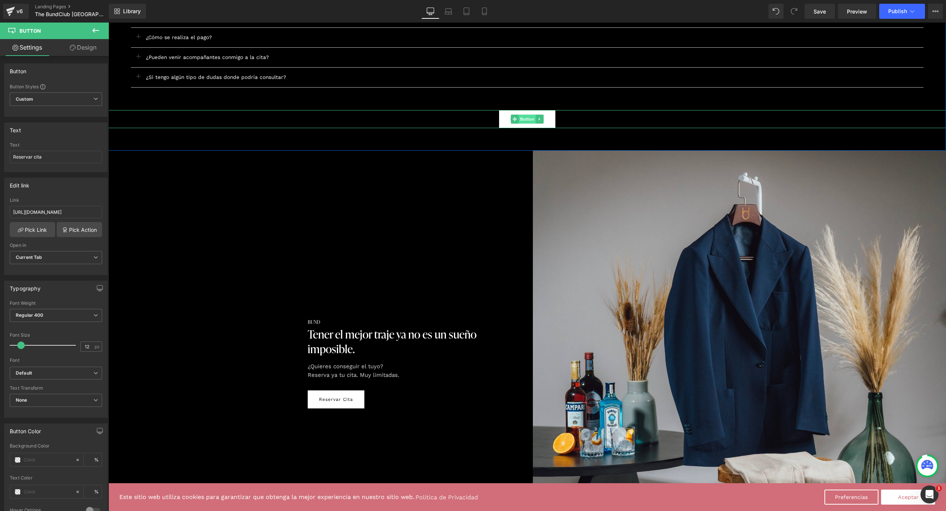
click at [532, 116] on span "Button" at bounding box center [527, 118] width 17 height 9
drag, startPoint x: 66, startPoint y: 210, endPoint x: -6, endPoint y: 202, distance: 73.3
click at [0, 202] on html "Button You are previewing how the will restyle your page. You can not edit Elem…" at bounding box center [473, 255] width 946 height 511
paste input "[URL][DOMAIN_NAME]"
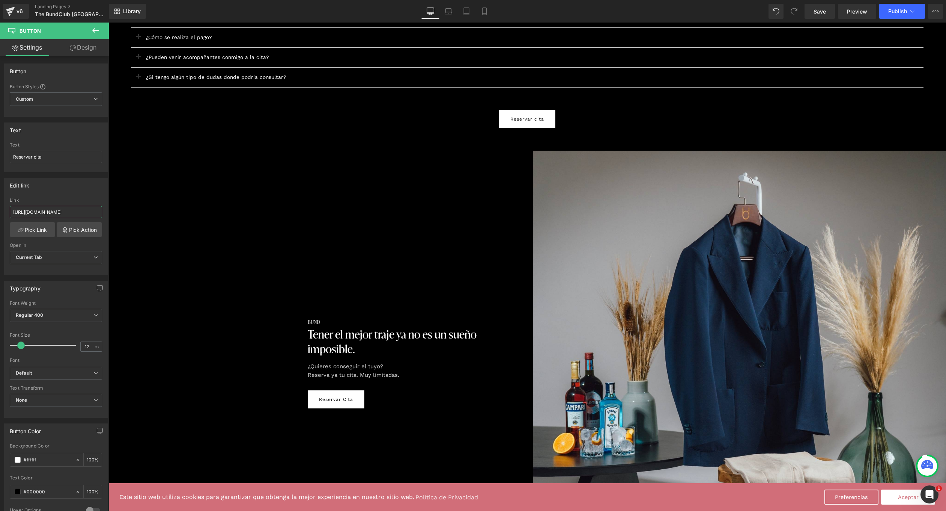
type input "[URL][DOMAIN_NAME]"
click at [339, 396] on span "Button" at bounding box center [336, 399] width 17 height 9
drag, startPoint x: 67, startPoint y: 212, endPoint x: -1, endPoint y: 205, distance: 68.7
click at [0, 205] on html "Button You are previewing how the will restyle your page. You can not edit Elem…" at bounding box center [473, 255] width 946 height 511
paste input "[URL][DOMAIN_NAME]"
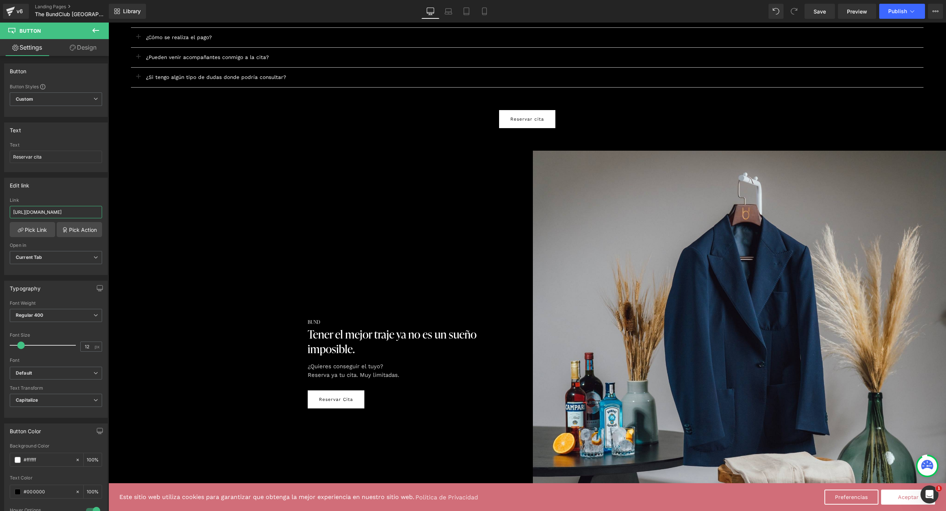
type input "[URL][DOMAIN_NAME]"
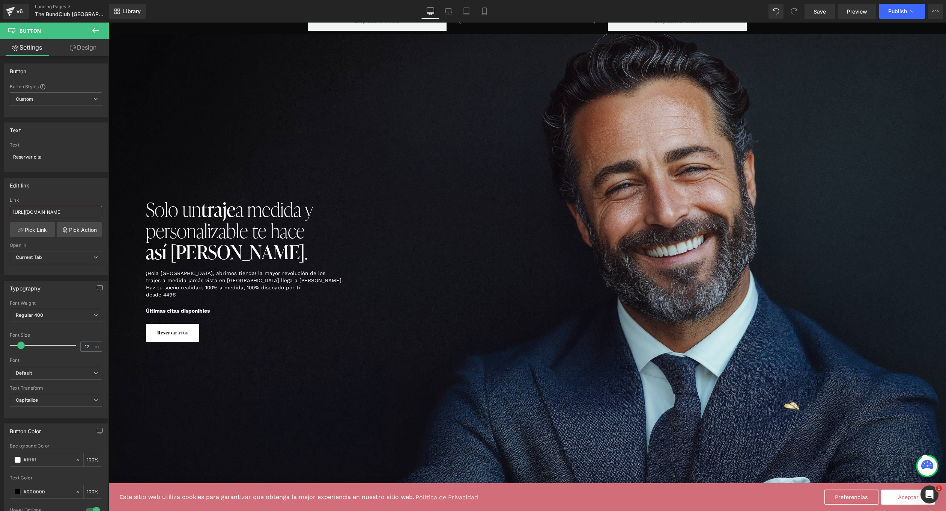
scroll to position [0, 0]
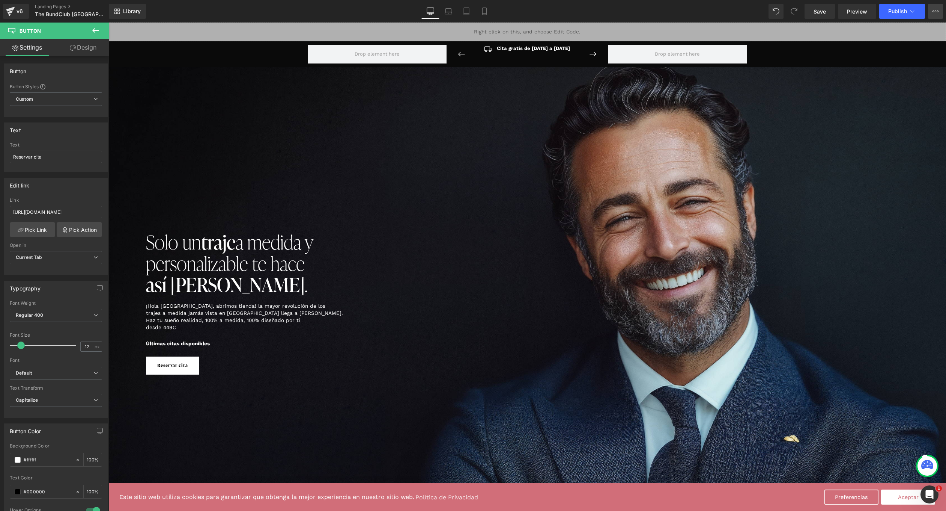
click at [938, 8] on button "View Live Page View with current Template Save Template to Library Schedule Pub…" at bounding box center [935, 11] width 15 height 15
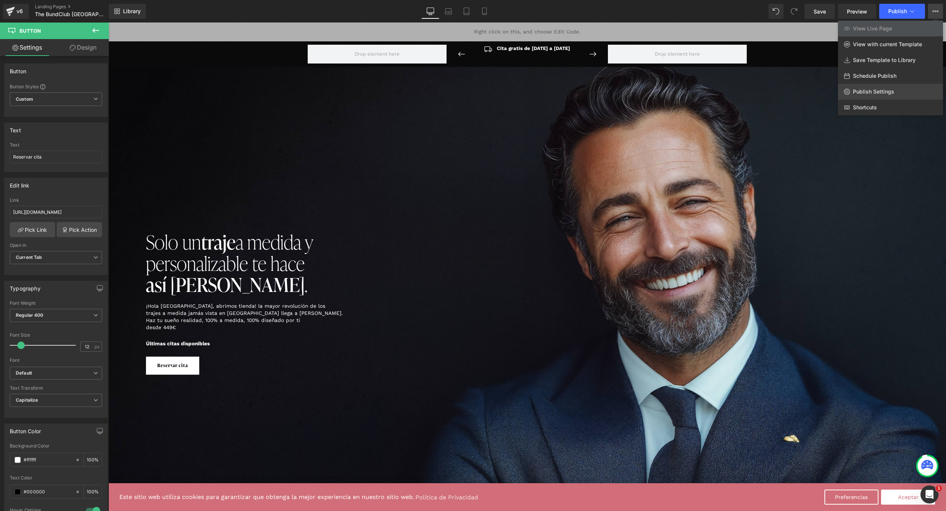
click at [870, 89] on span "Publish Settings" at bounding box center [873, 91] width 41 height 7
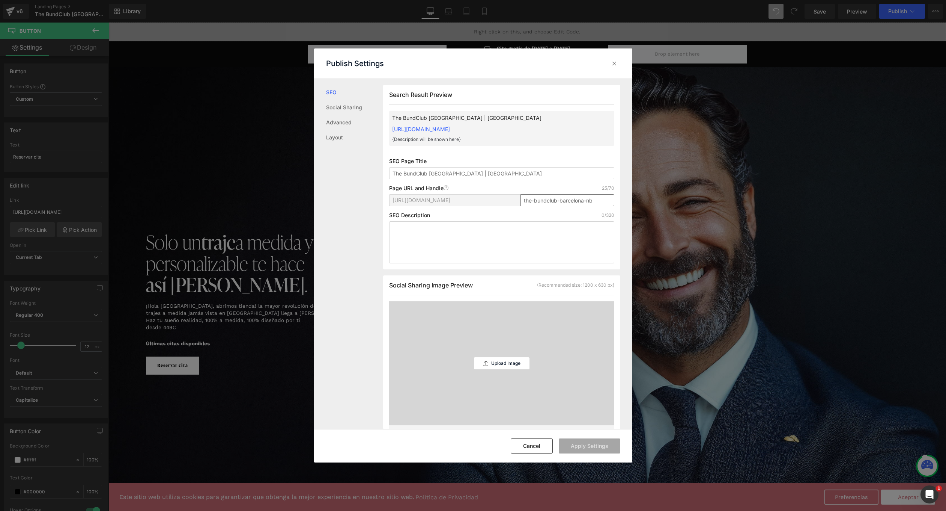
scroll to position [0, 0]
drag, startPoint x: 455, startPoint y: 174, endPoint x: 488, endPoint y: 173, distance: 32.7
click at [488, 173] on input "The BundClub [GEOGRAPHIC_DATA] | [GEOGRAPHIC_DATA]" at bounding box center [501, 173] width 225 height 12
type input "The BundClub [GEOGRAPHIC_DATA]"
click at [596, 449] on button "Apply Settings" at bounding box center [590, 445] width 62 height 15
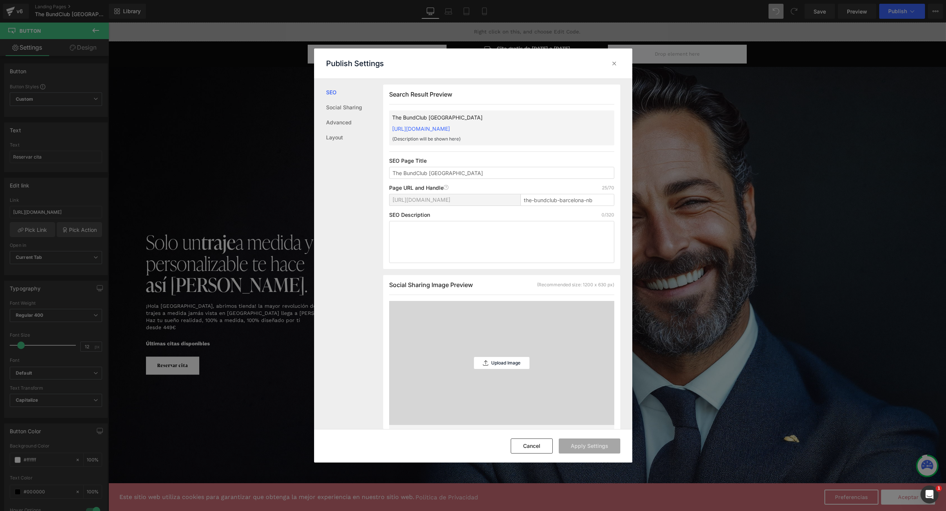
click at [621, 57] on div "Publish Settings" at bounding box center [473, 63] width 318 height 30
click at [614, 63] on icon at bounding box center [615, 64] width 8 height 8
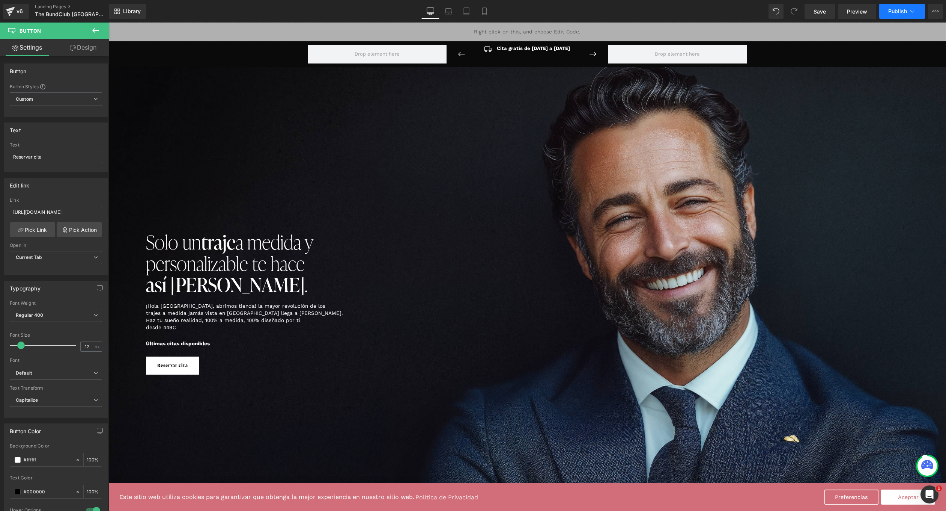
click at [884, 16] on button "Publish" at bounding box center [903, 11] width 46 height 15
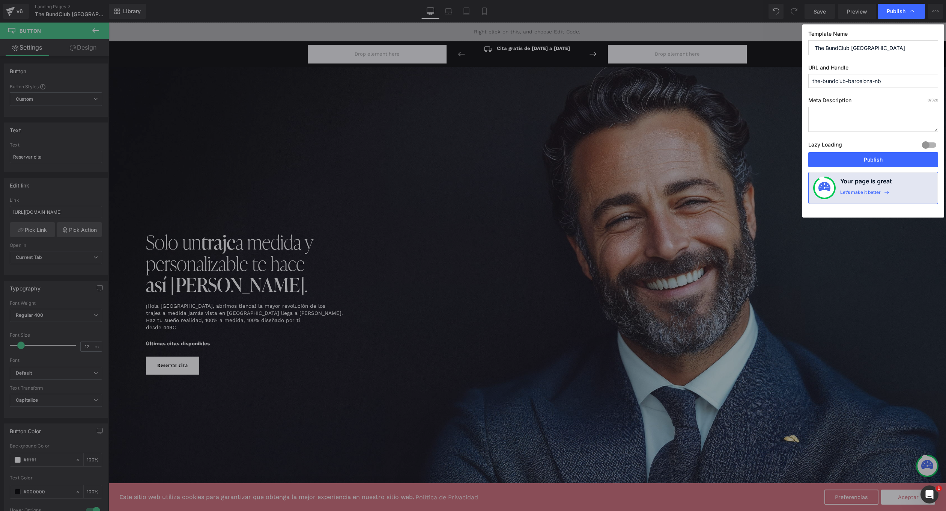
click at [874, 152] on div "Lazy Loading Build Upgrade plan to unlock" at bounding box center [874, 146] width 130 height 12
click at [875, 154] on button "Publish" at bounding box center [874, 159] width 130 height 15
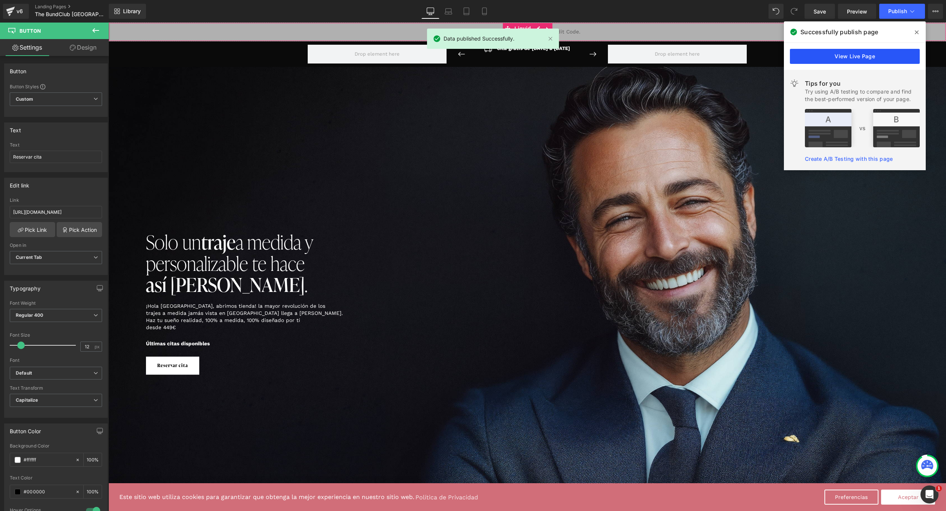
click at [803, 58] on link "View Live Page" at bounding box center [855, 56] width 130 height 15
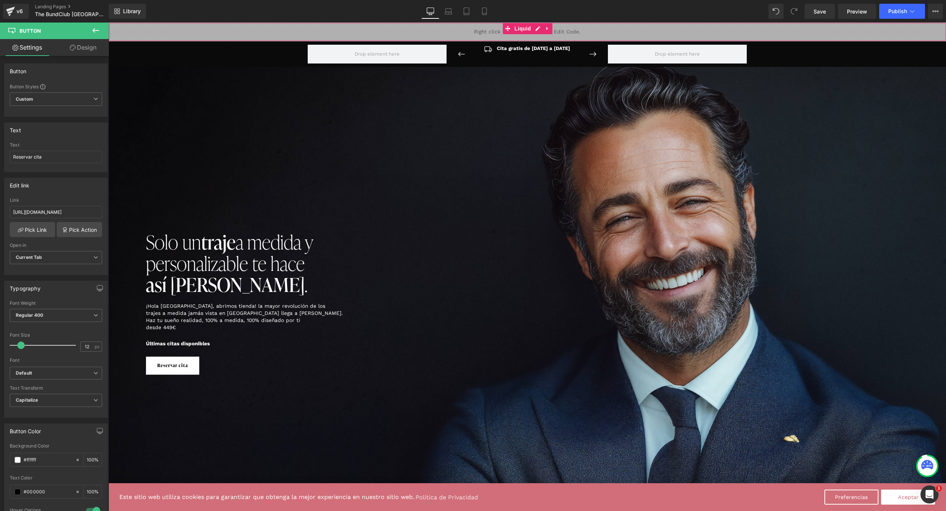
click at [18, 2] on div "v6 Landing Pages The BundClub [GEOGRAPHIC_DATA]" at bounding box center [54, 11] width 109 height 23
click at [21, 16] on div "v6" at bounding box center [19, 11] width 9 height 10
